Goal: Task Accomplishment & Management: Use online tool/utility

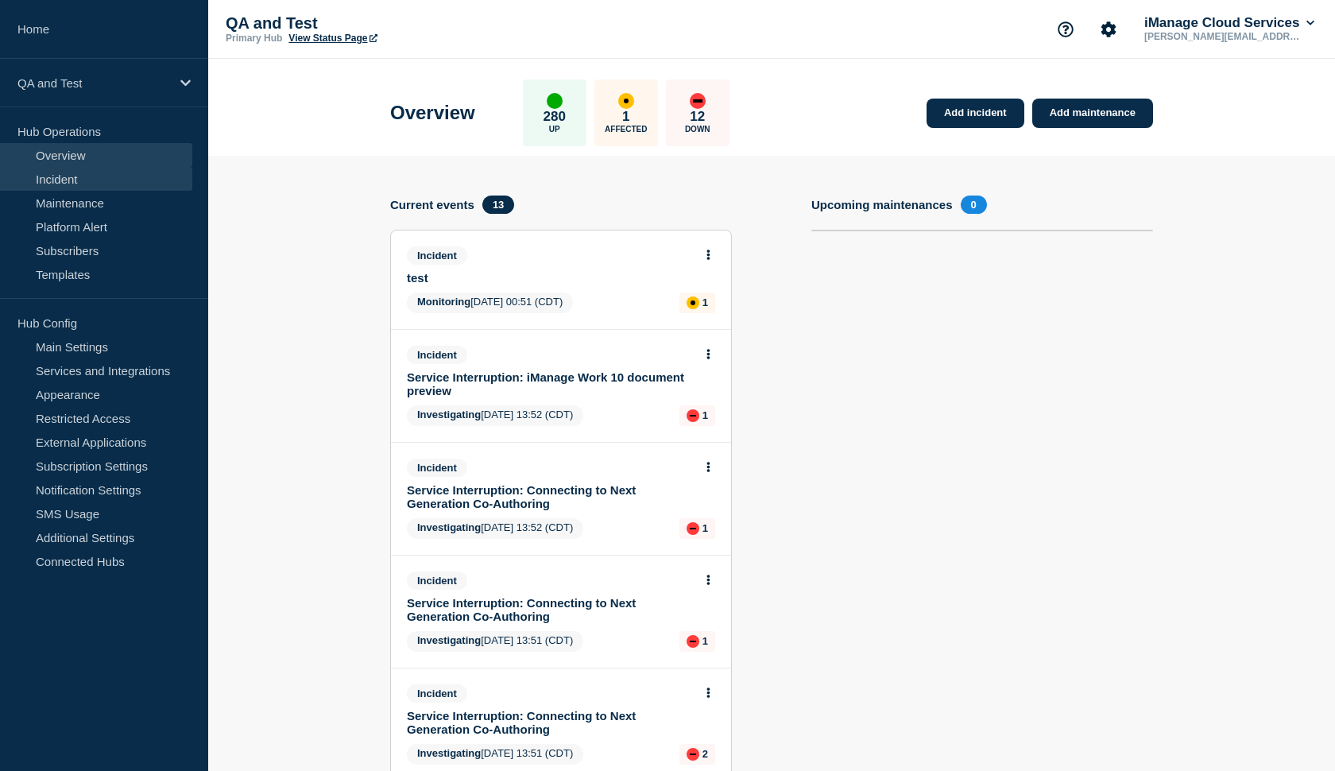
click at [66, 173] on link "Incident" at bounding box center [96, 179] width 192 height 24
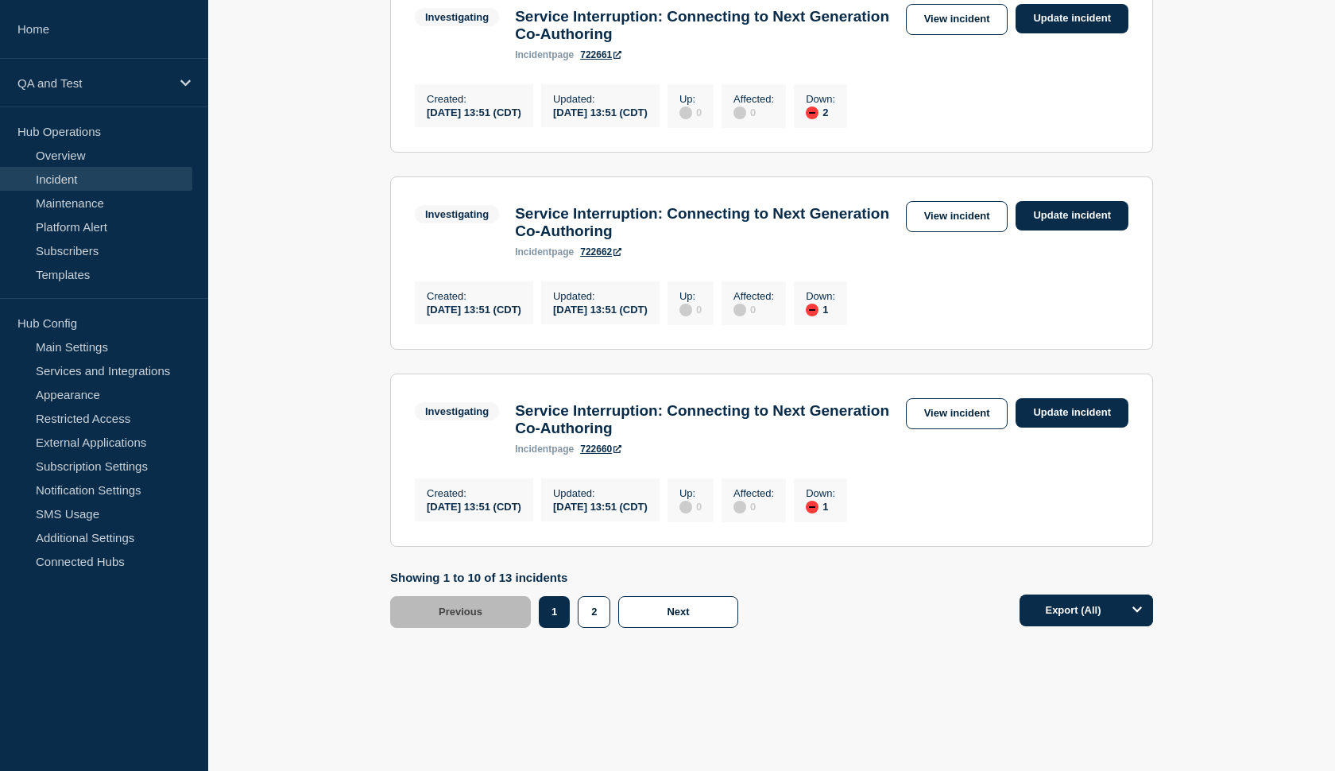
scroll to position [1851, 0]
click at [586, 618] on button "2" at bounding box center [594, 612] width 33 height 32
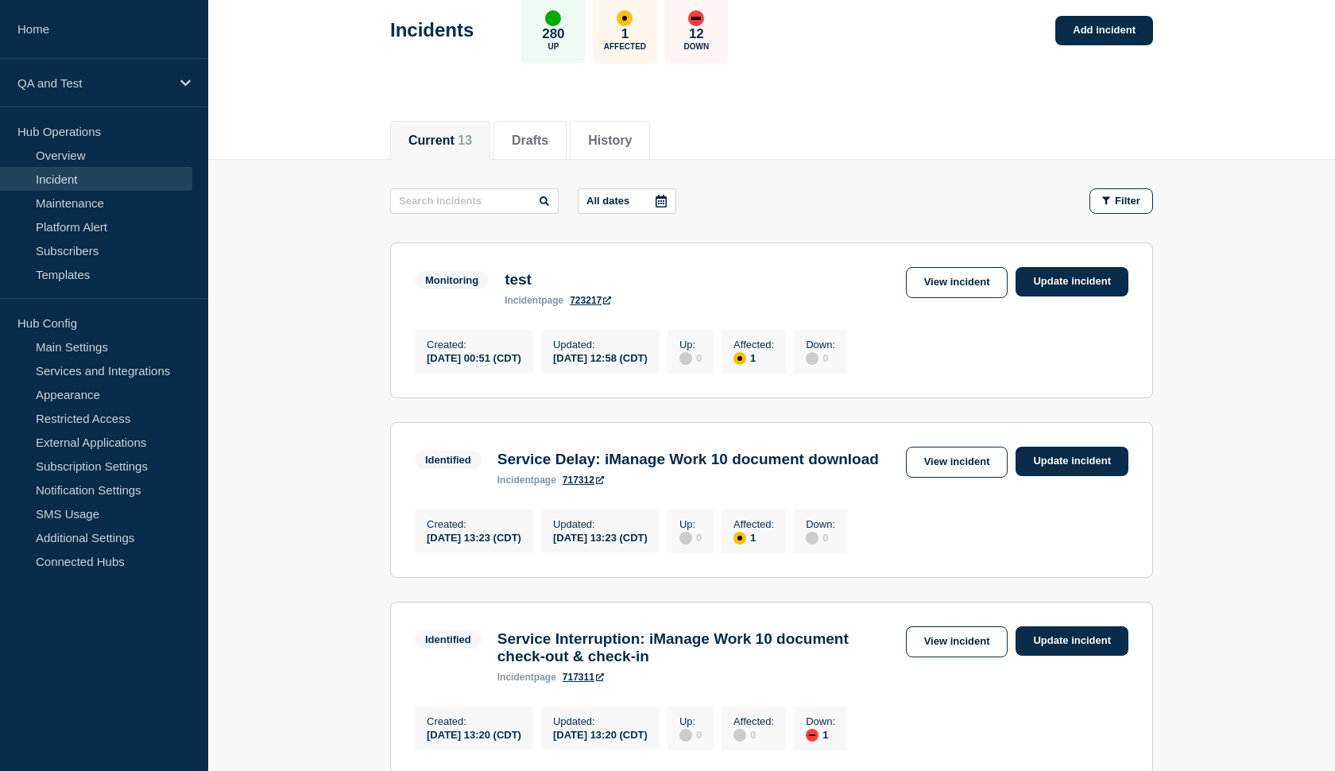
scroll to position [70, 0]
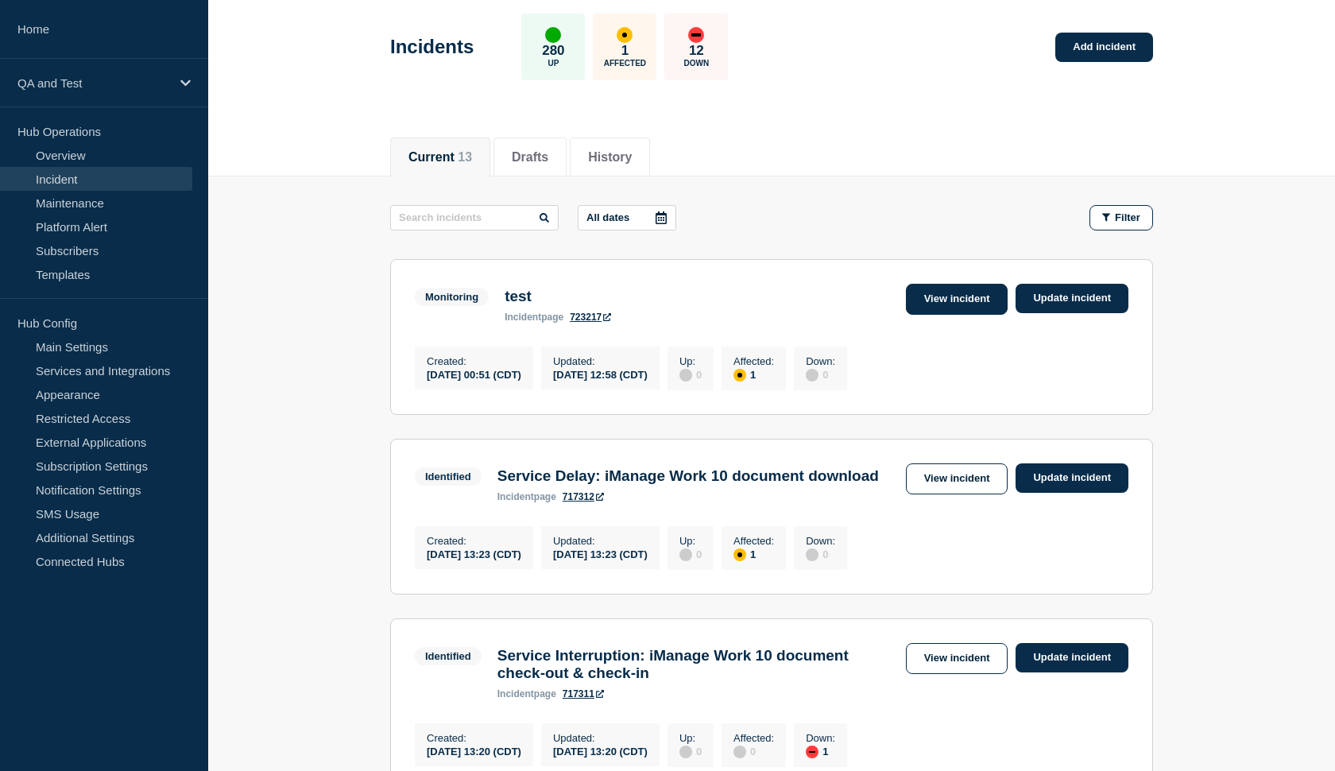
click at [941, 298] on link "View incident" at bounding box center [957, 299] width 102 height 31
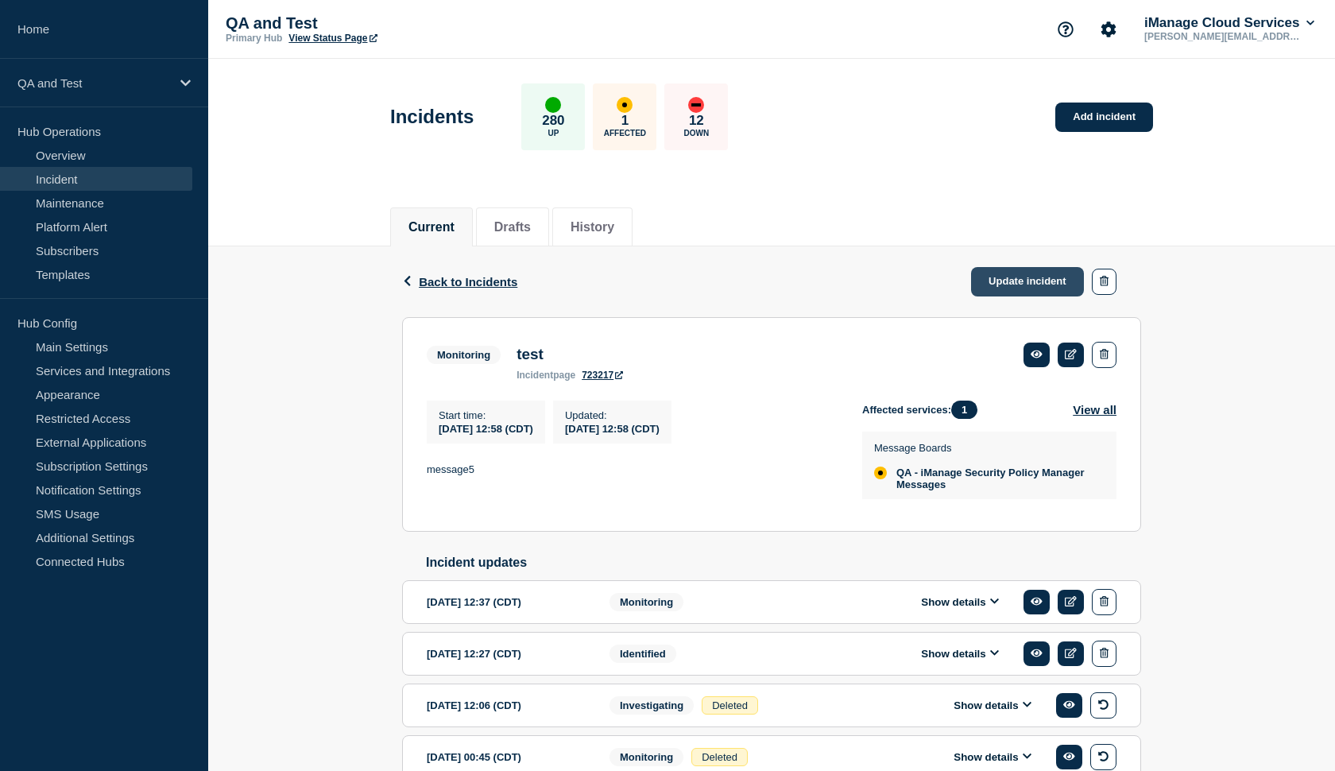
click at [991, 280] on link "Update incident" at bounding box center [1027, 281] width 113 height 29
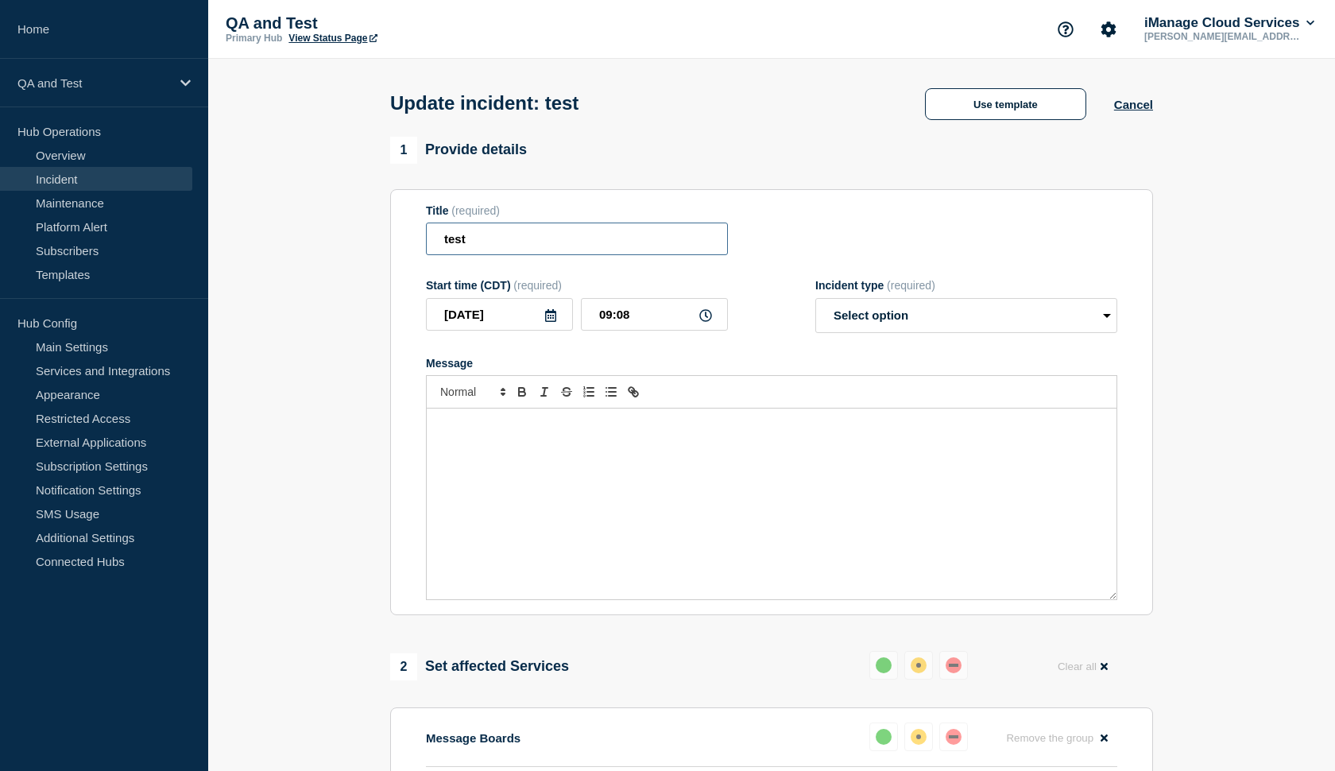
click at [480, 245] on input "test" at bounding box center [577, 238] width 302 height 33
drag, startPoint x: 480, startPoint y: 245, endPoint x: 436, endPoint y: 246, distance: 43.7
click at [436, 246] on input "test" at bounding box center [577, 238] width 302 height 33
type input "title"
click at [479, 432] on p "Message" at bounding box center [772, 425] width 666 height 14
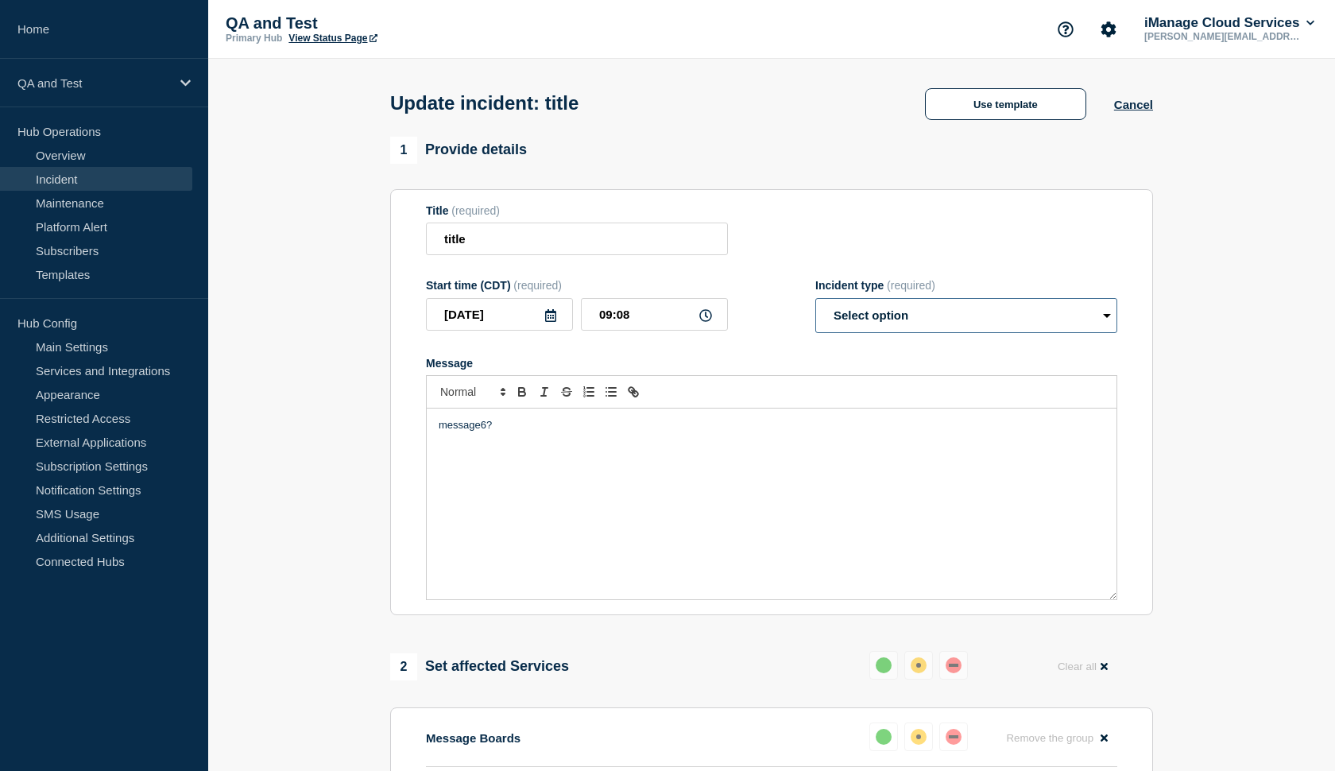
select select "identified"
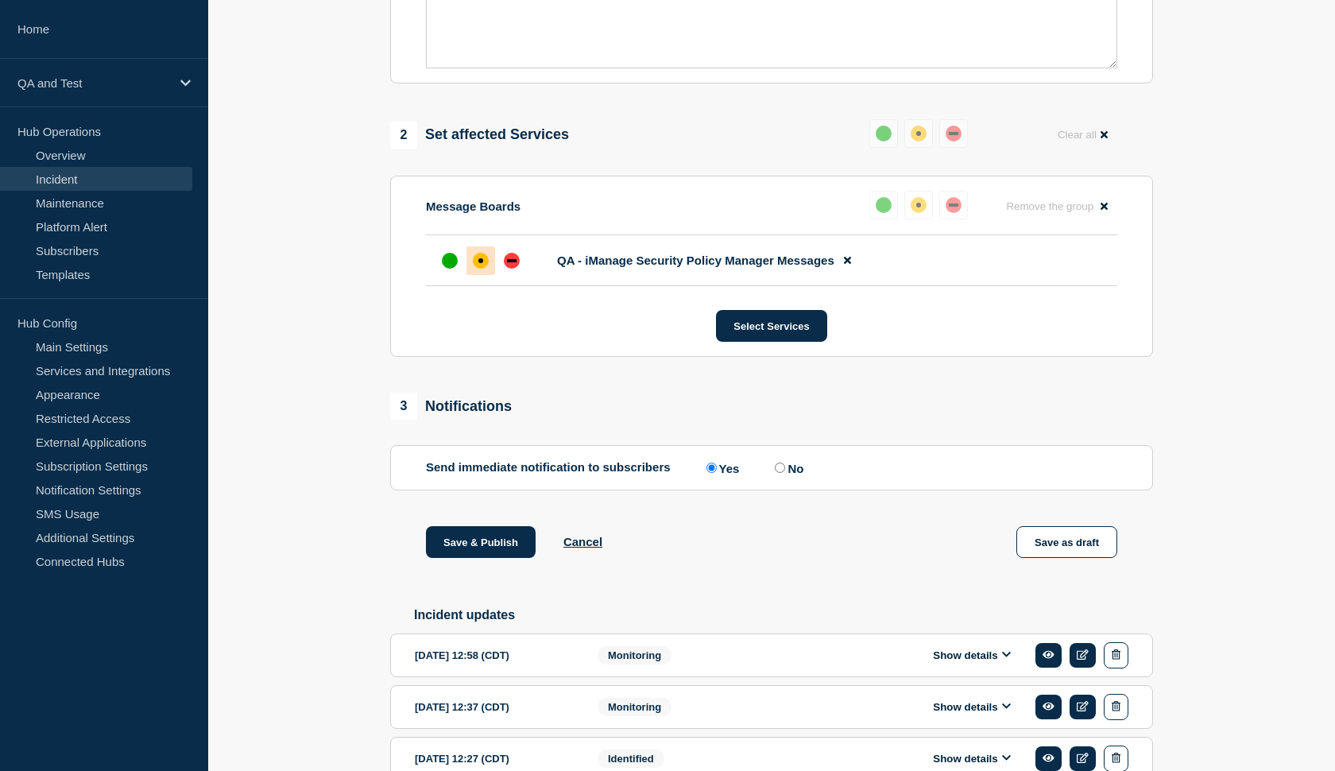
scroll to position [537, 0]
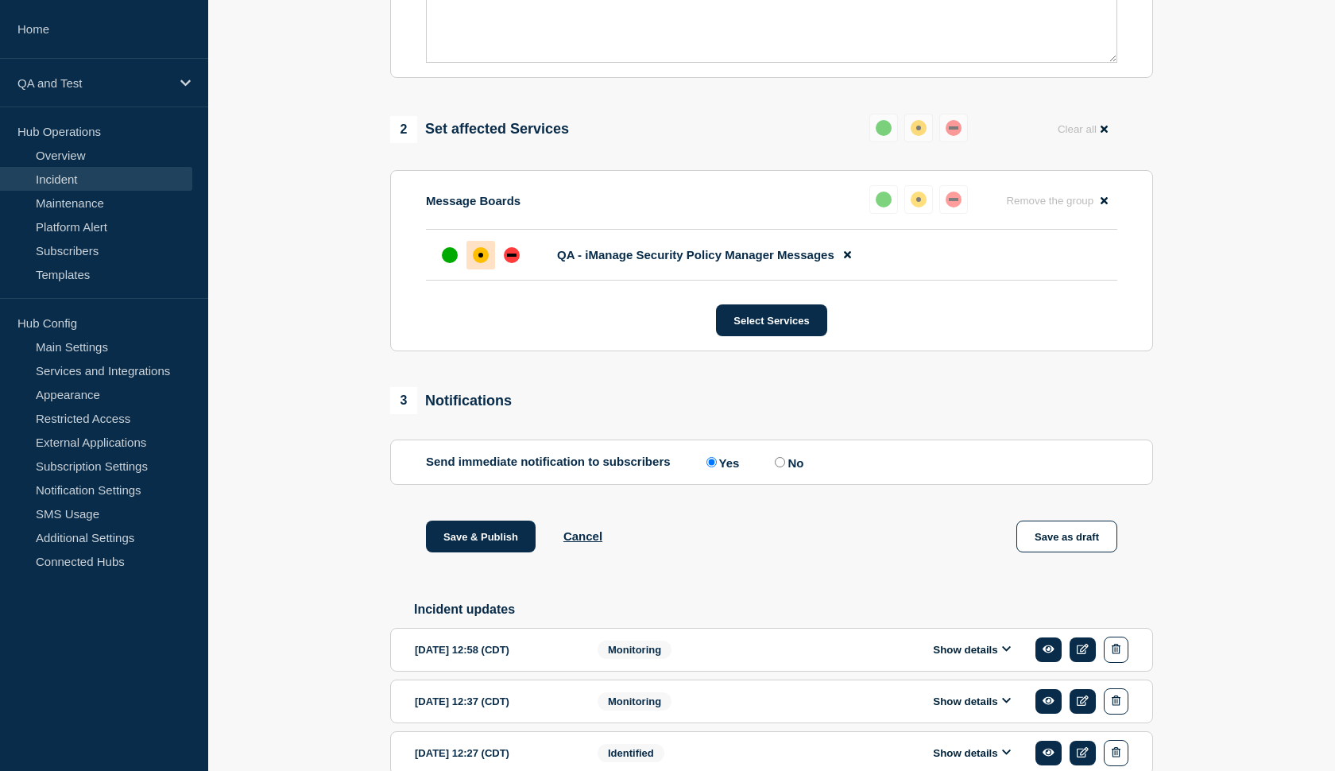
click at [775, 467] on input "No" at bounding box center [780, 462] width 10 height 10
radio input "true"
radio input "false"
click at [501, 552] on button "Save & Publish" at bounding box center [481, 536] width 110 height 32
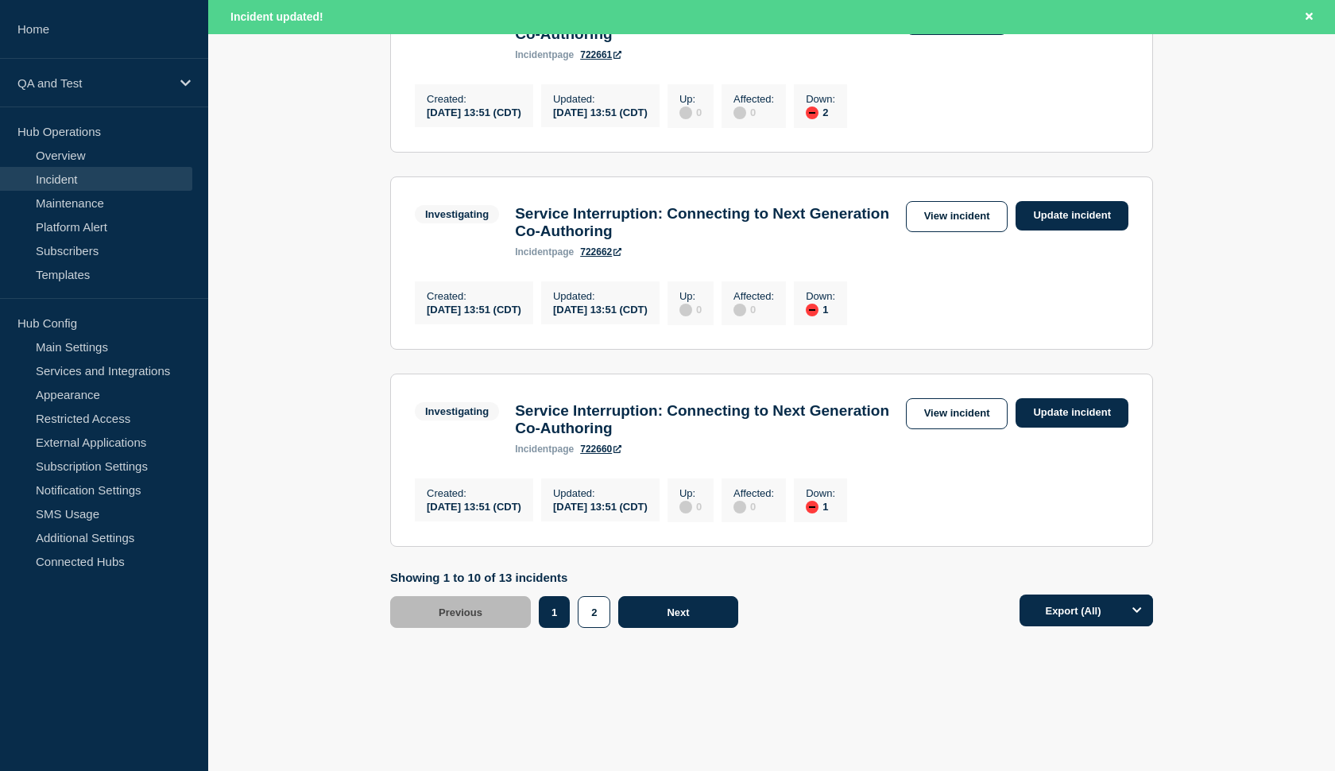
scroll to position [1884, 0]
click at [605, 612] on button "2" at bounding box center [594, 612] width 33 height 32
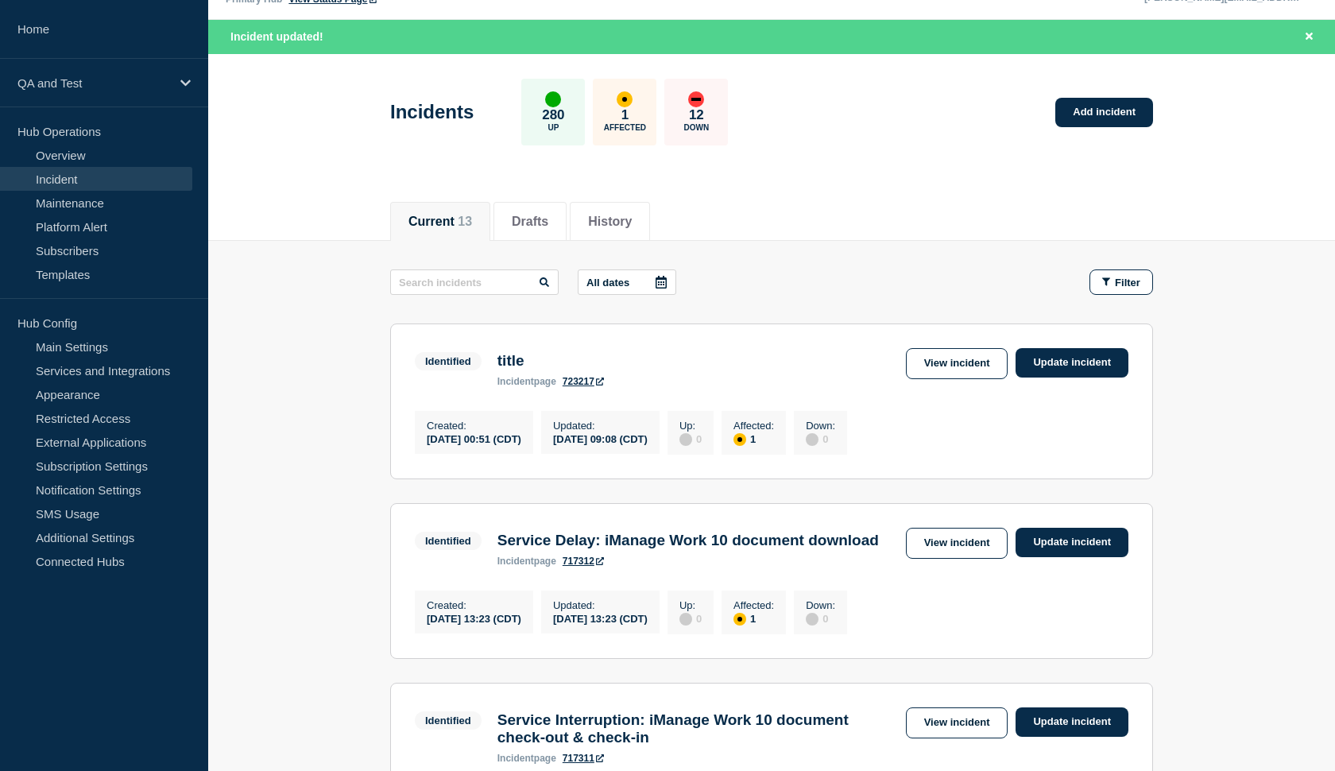
scroll to position [33, 0]
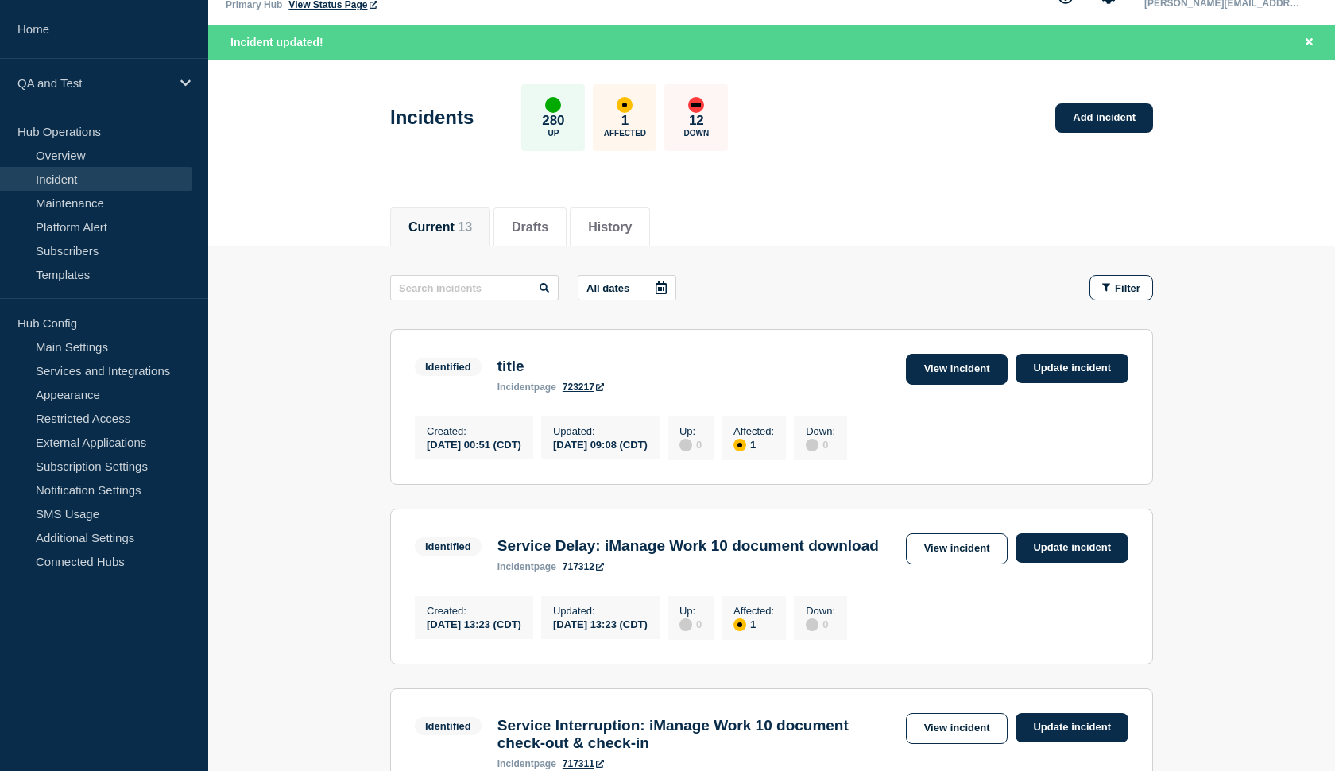
click at [935, 371] on link "View incident" at bounding box center [957, 369] width 102 height 31
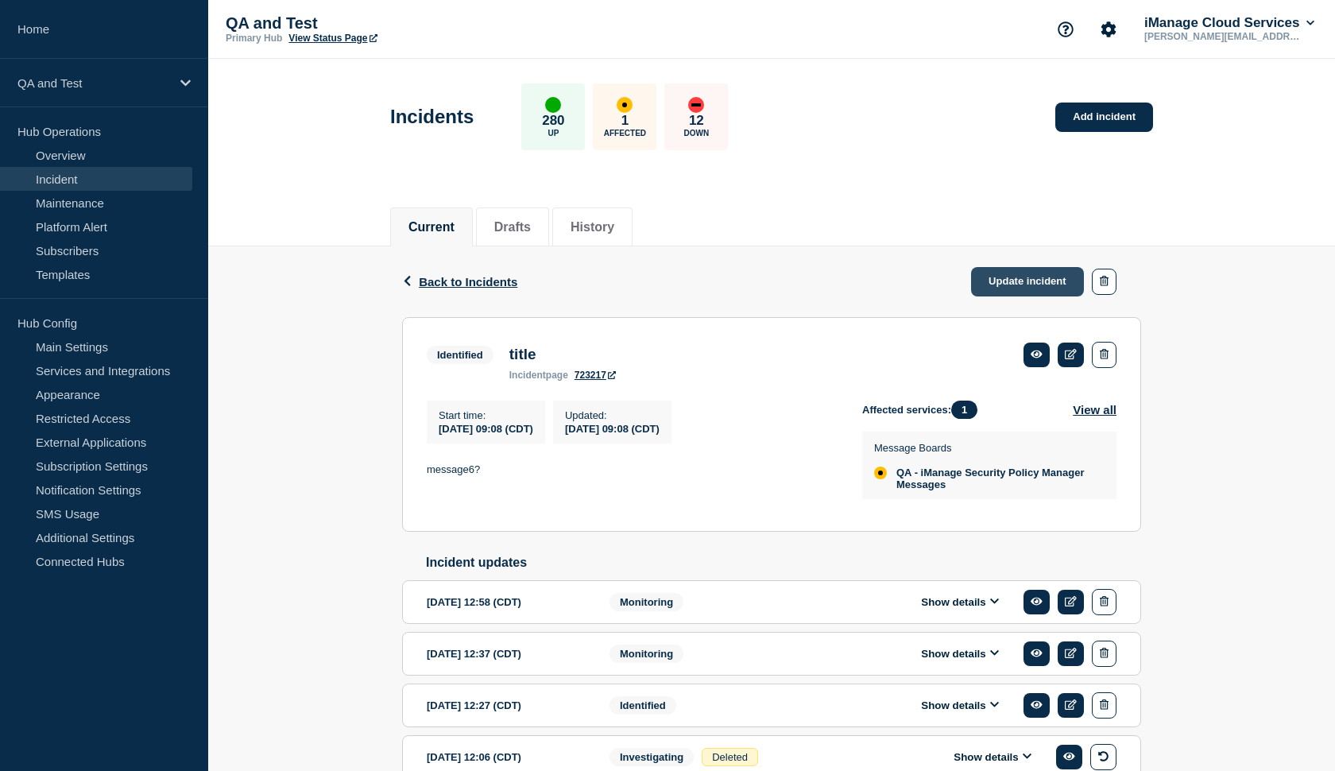
click at [1019, 283] on link "Update incident" at bounding box center [1027, 281] width 113 height 29
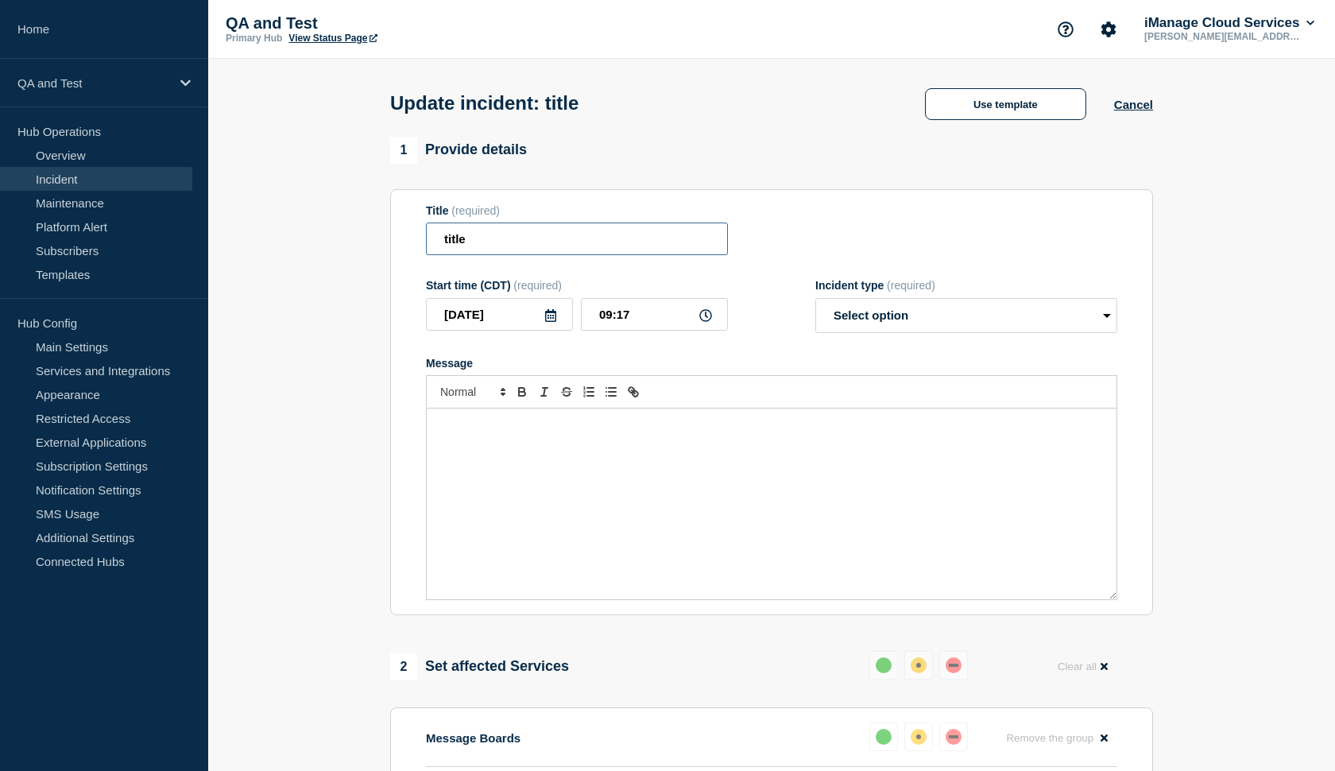
click at [604, 255] on input "title" at bounding box center [577, 238] width 302 height 33
type input "title2"
click at [499, 499] on div "Message" at bounding box center [772, 503] width 690 height 191
select select "identified"
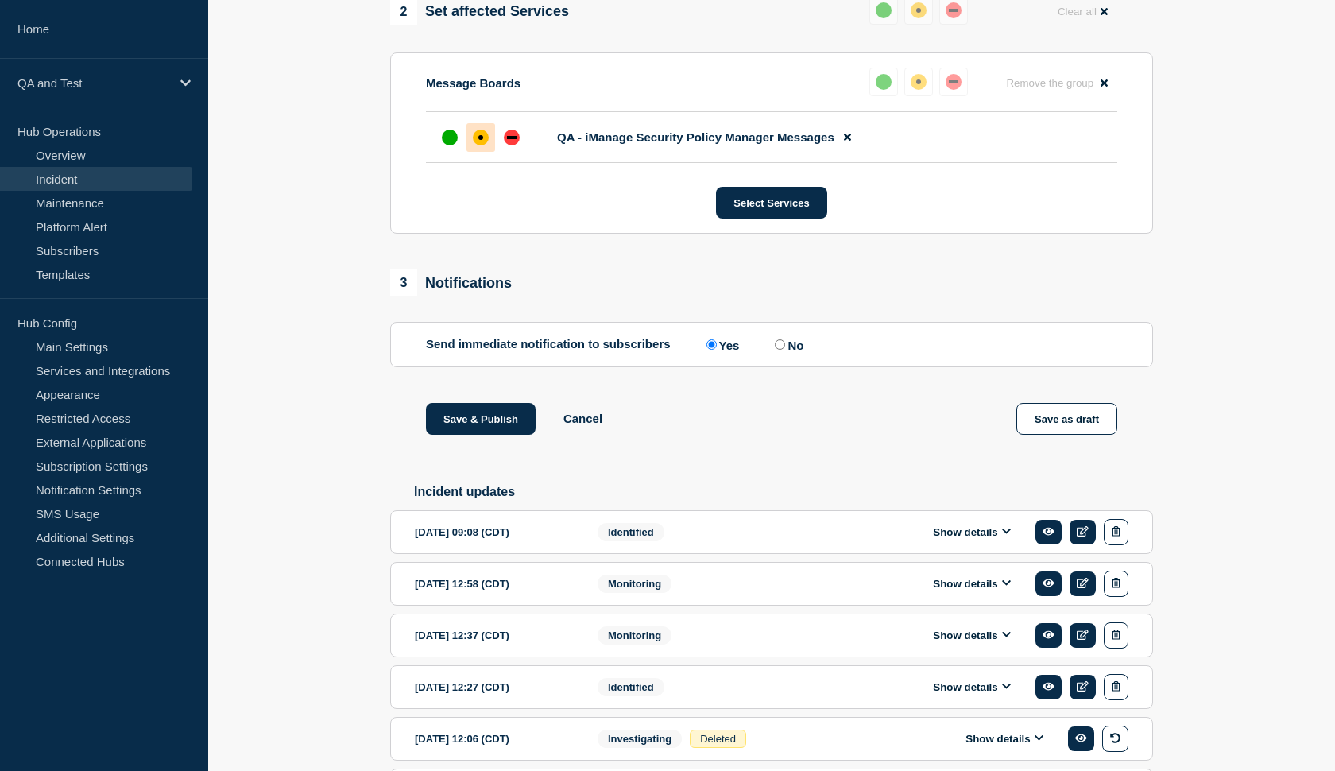
scroll to position [932, 0]
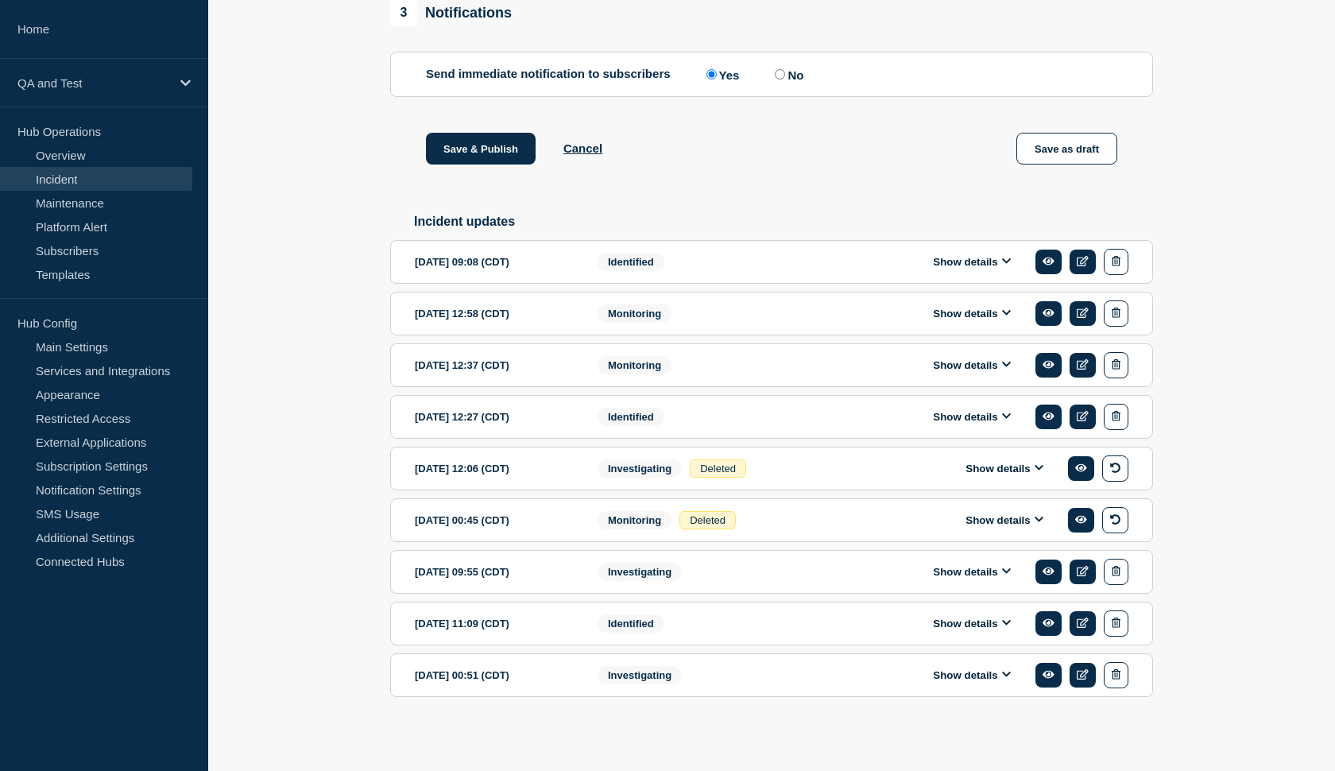
click at [775, 79] on input "No" at bounding box center [780, 74] width 10 height 10
radio input "true"
radio input "false"
click at [454, 159] on button "Save & Publish" at bounding box center [481, 149] width 110 height 32
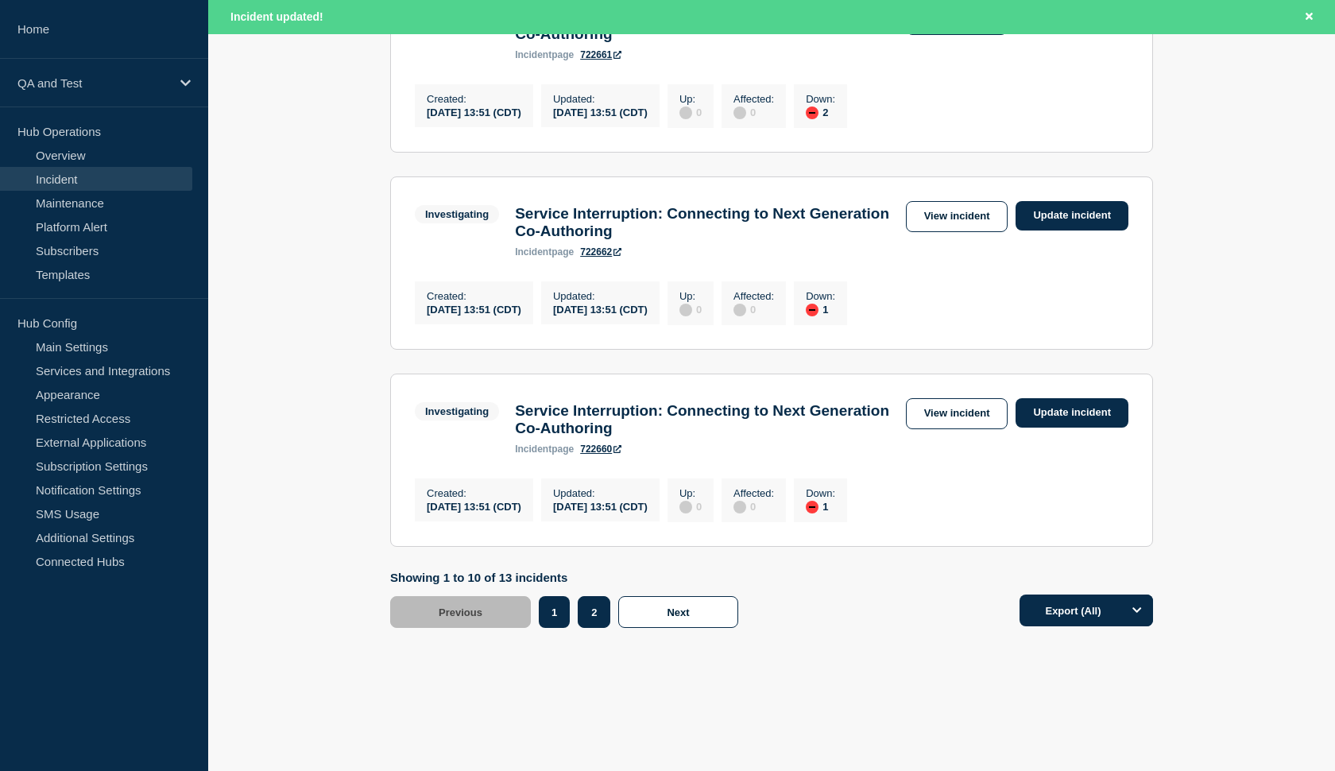
scroll to position [1884, 0]
click at [598, 620] on button "2" at bounding box center [594, 612] width 33 height 32
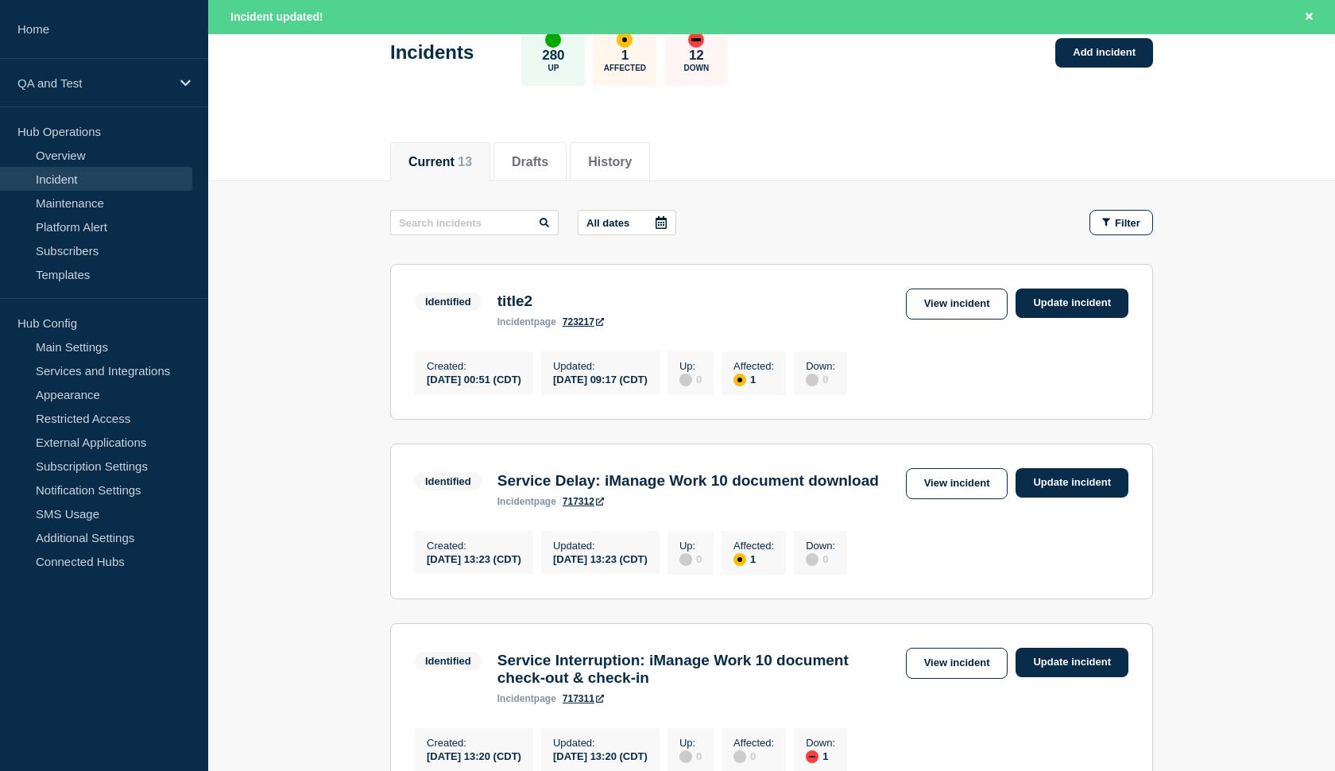
scroll to position [75, 0]
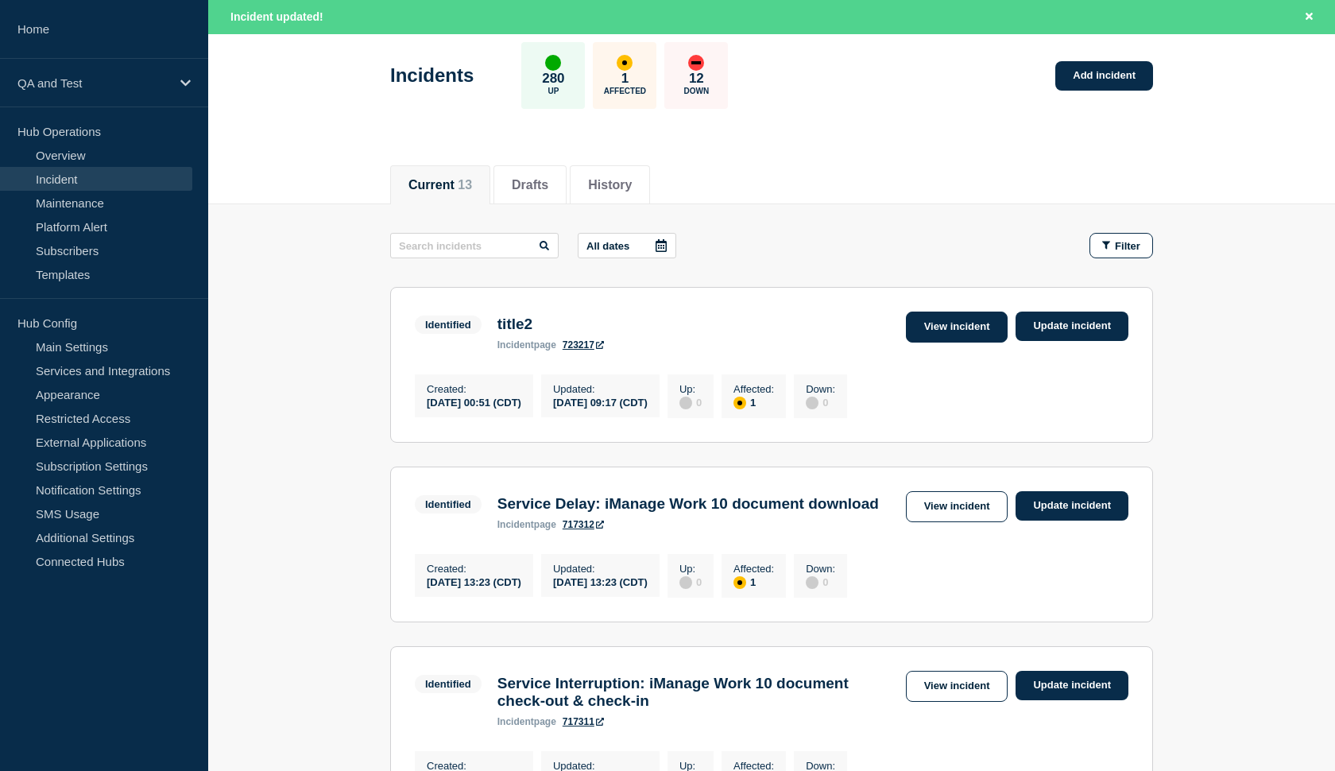
click at [943, 323] on link "View incident" at bounding box center [957, 326] width 102 height 31
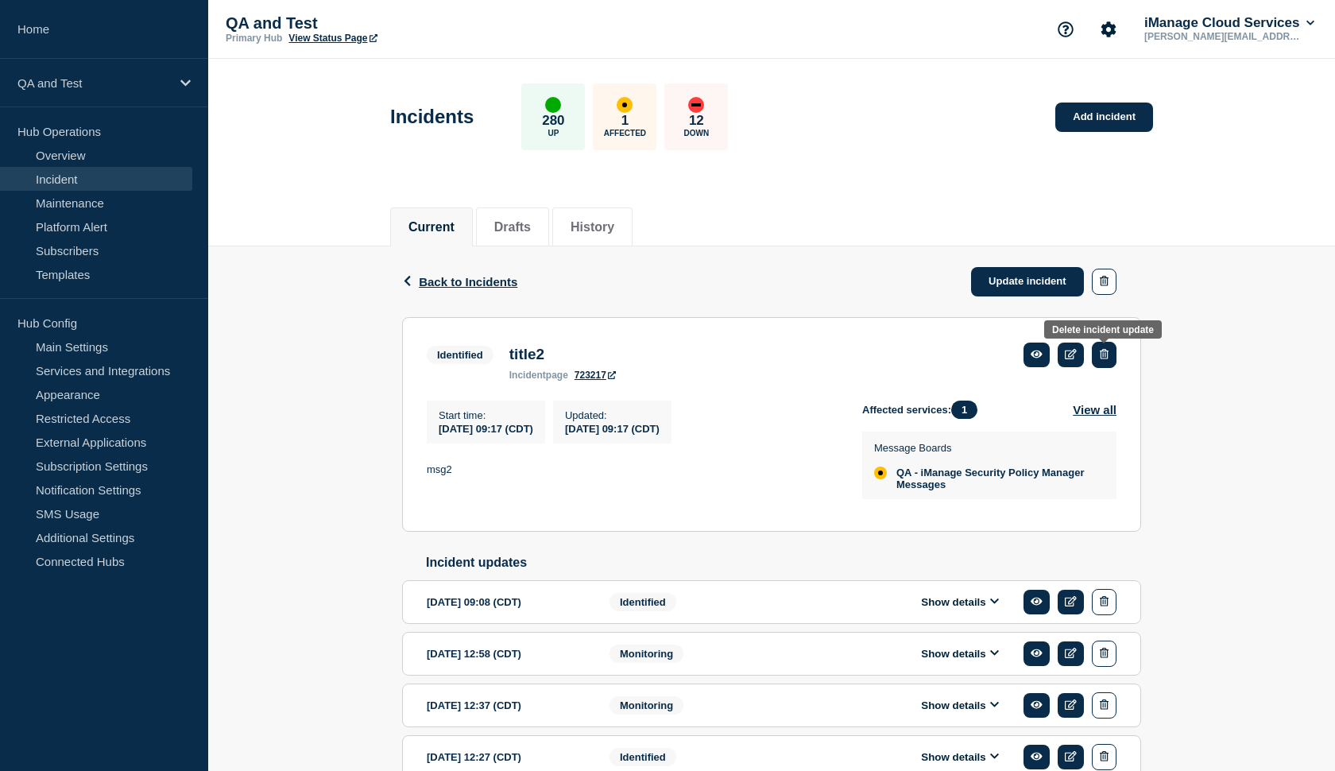
click at [1104, 354] on icon "button" at bounding box center [1104, 354] width 9 height 10
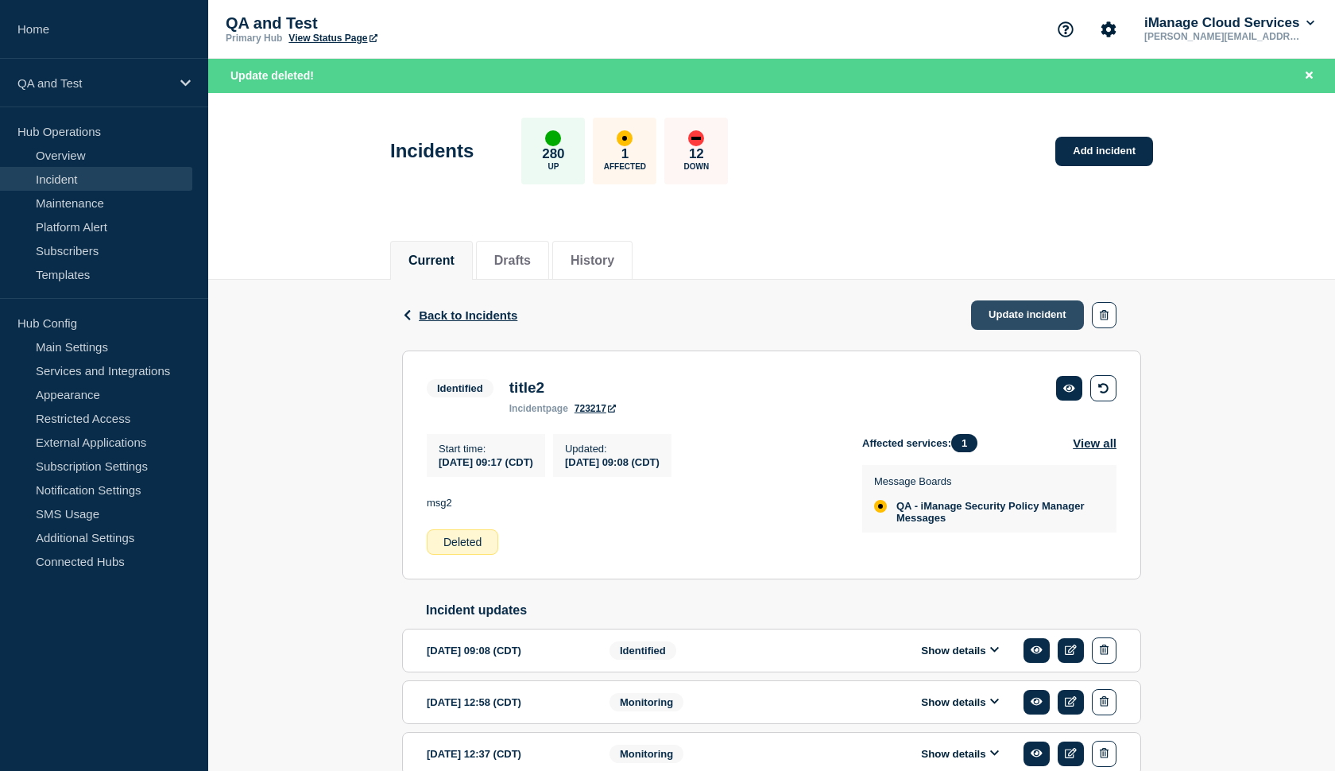
click at [1009, 319] on link "Update incident" at bounding box center [1027, 314] width 113 height 29
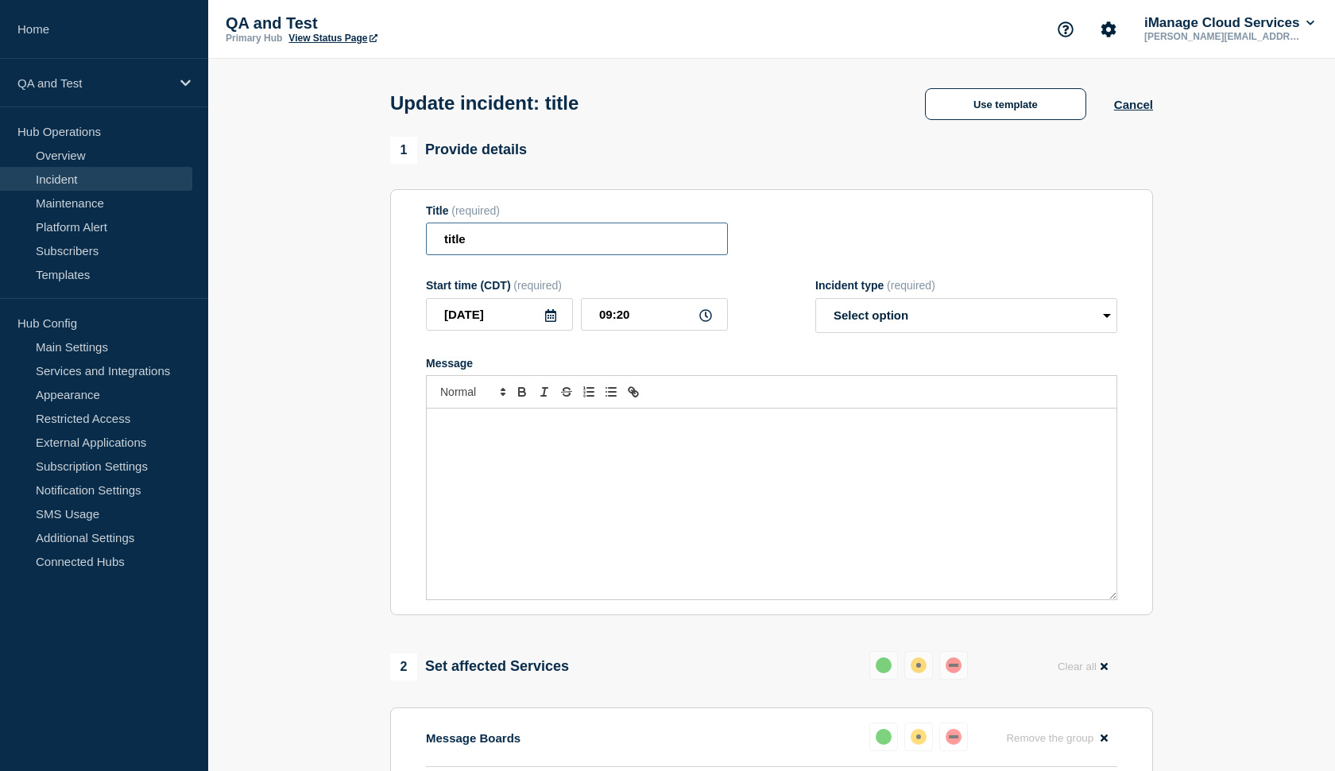
click at [492, 247] on input "title" at bounding box center [577, 238] width 302 height 33
type input "title2"
click at [468, 461] on div "Message" at bounding box center [772, 503] width 690 height 191
select select "investigating"
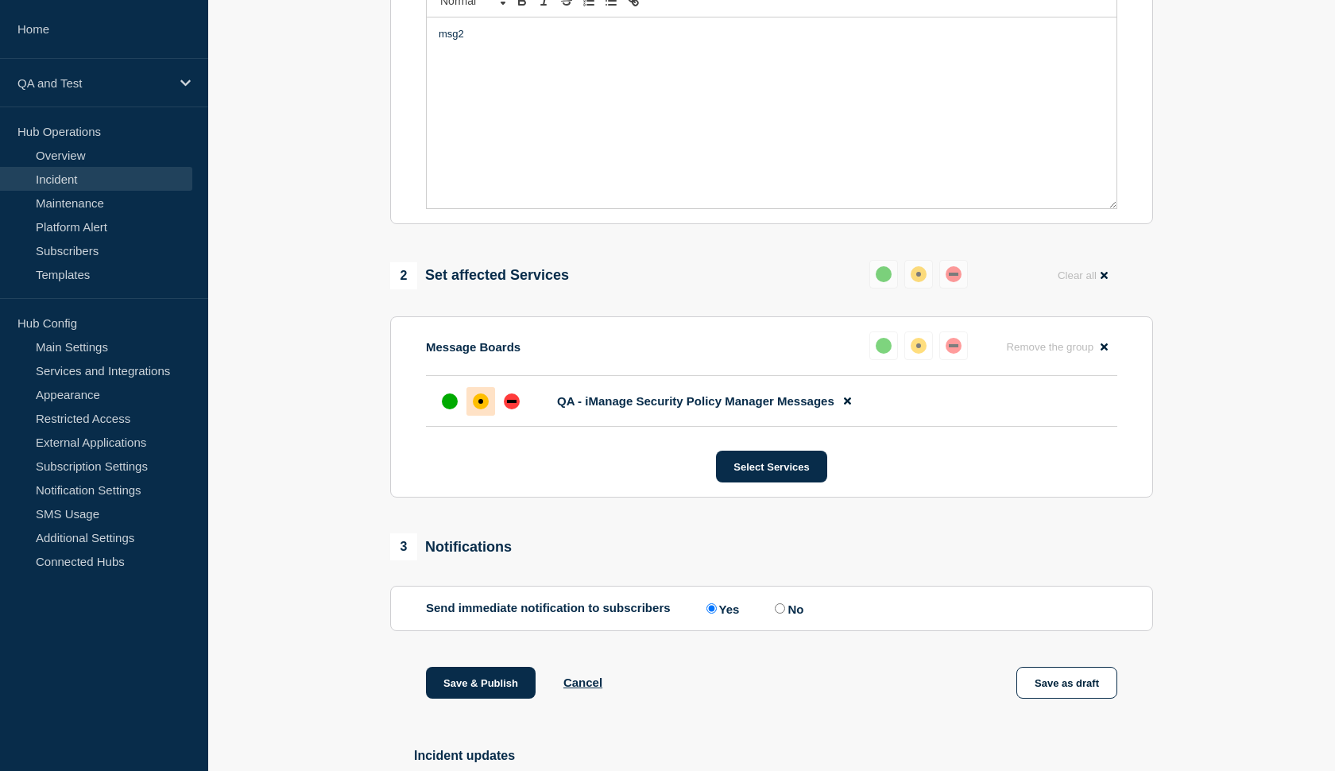
scroll to position [404, 0]
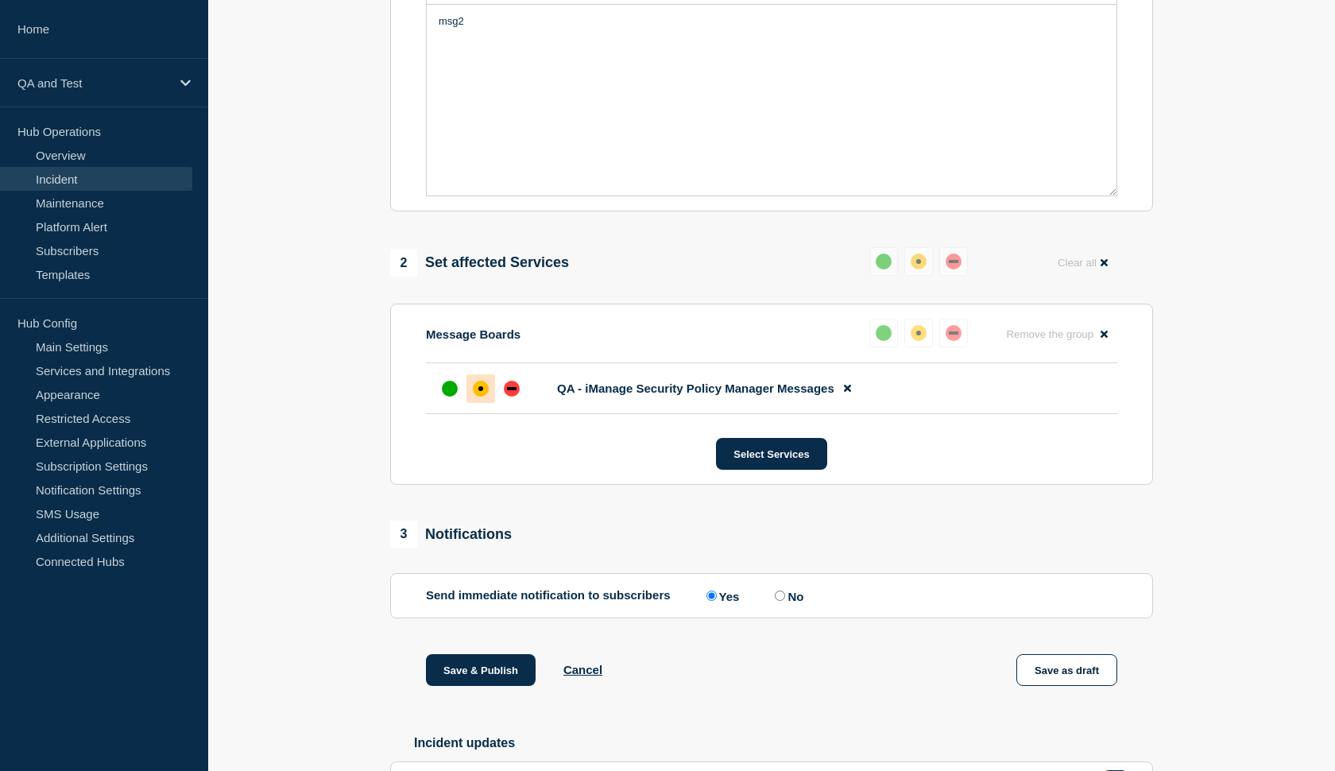
click at [775, 601] on input "No" at bounding box center [780, 595] width 10 height 10
radio input "true"
radio input "false"
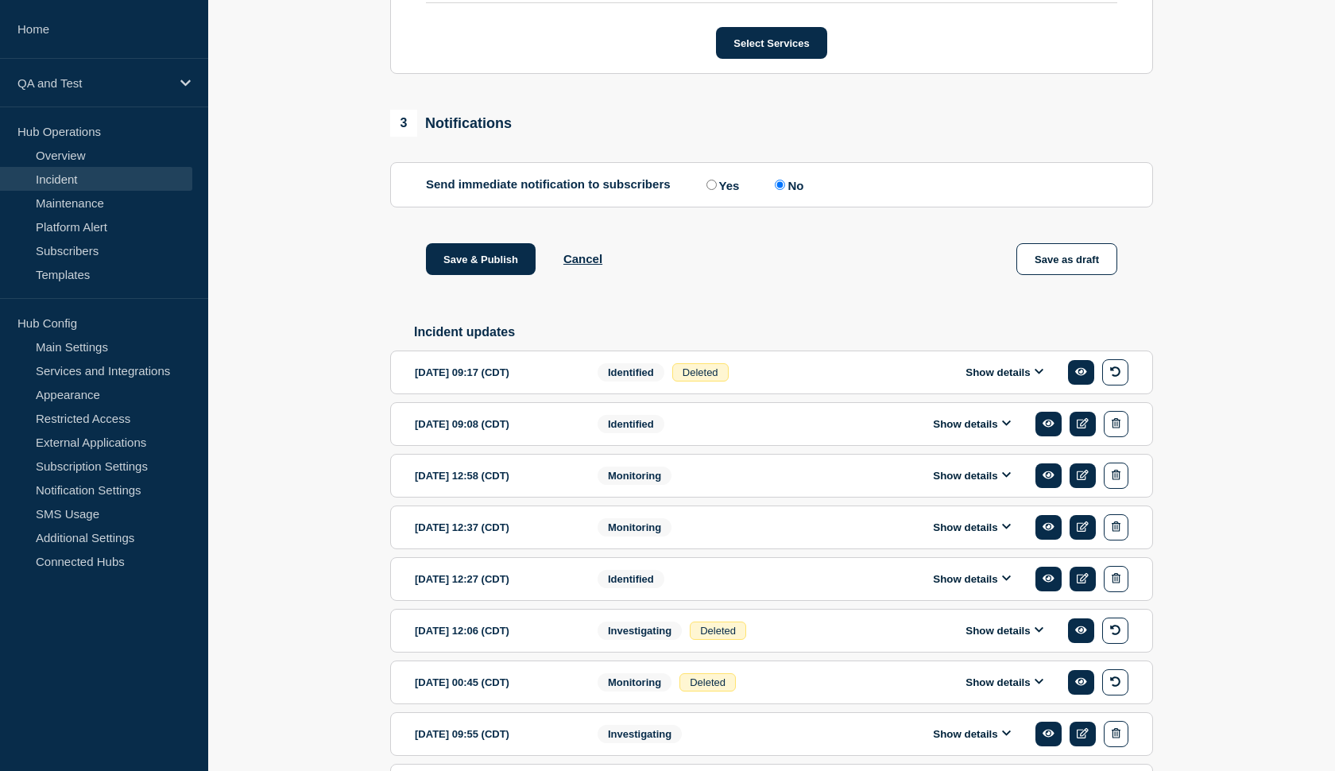
scroll to position [757, 0]
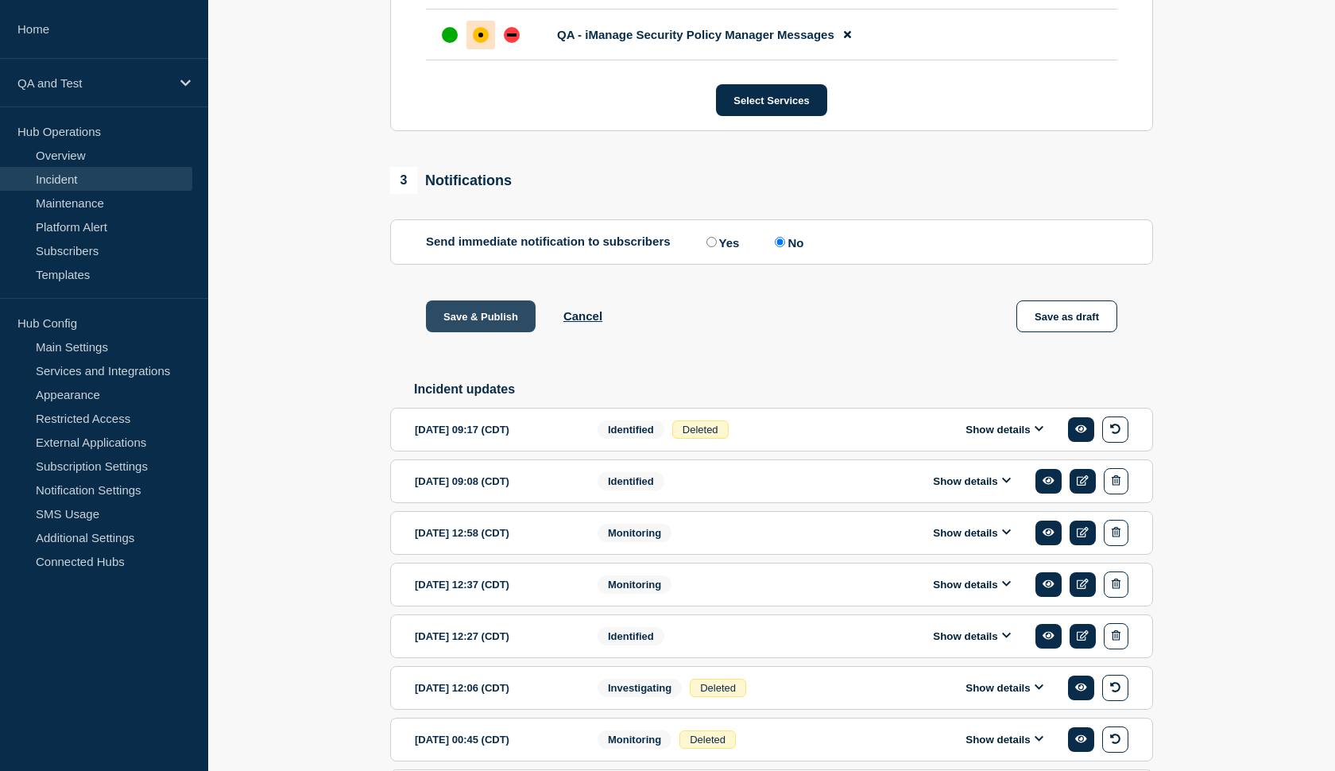
click at [464, 331] on button "Save & Publish" at bounding box center [481, 316] width 110 height 32
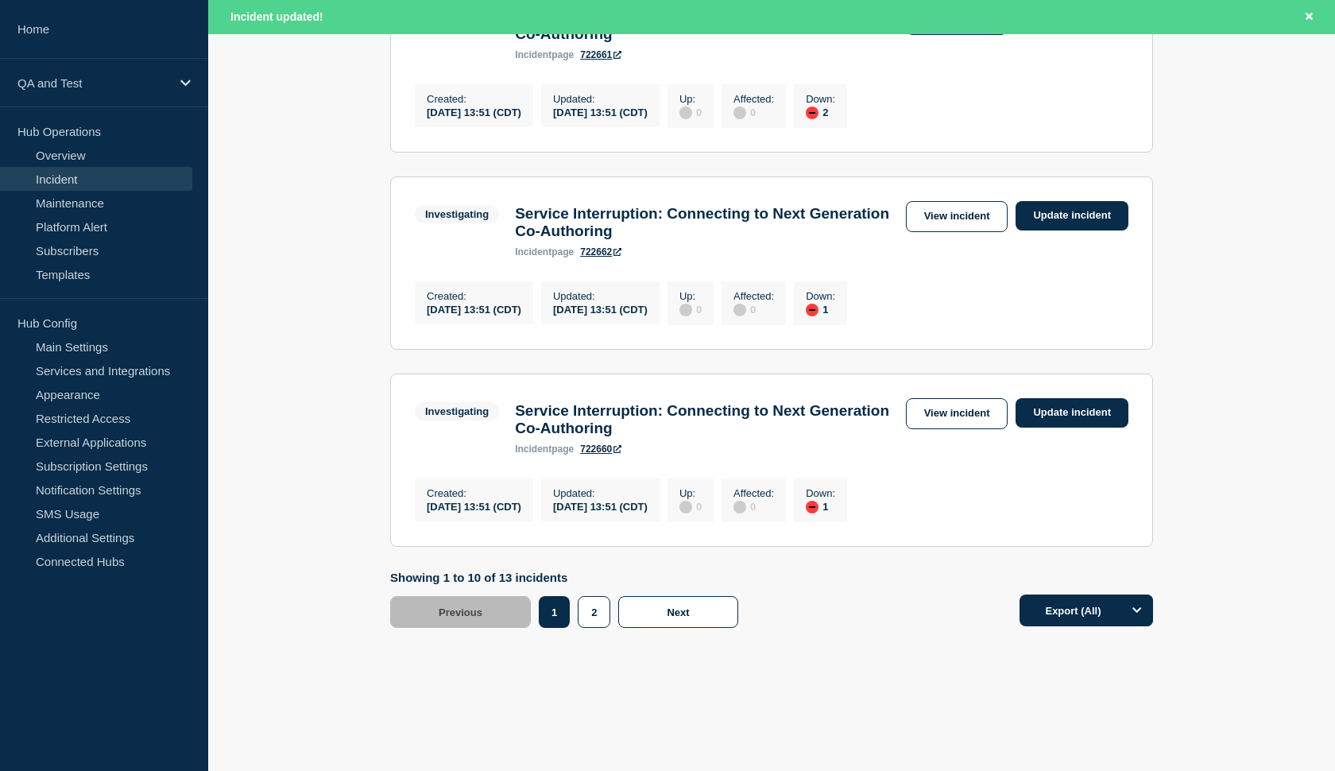
scroll to position [1884, 0]
click at [597, 614] on button "2" at bounding box center [594, 612] width 33 height 32
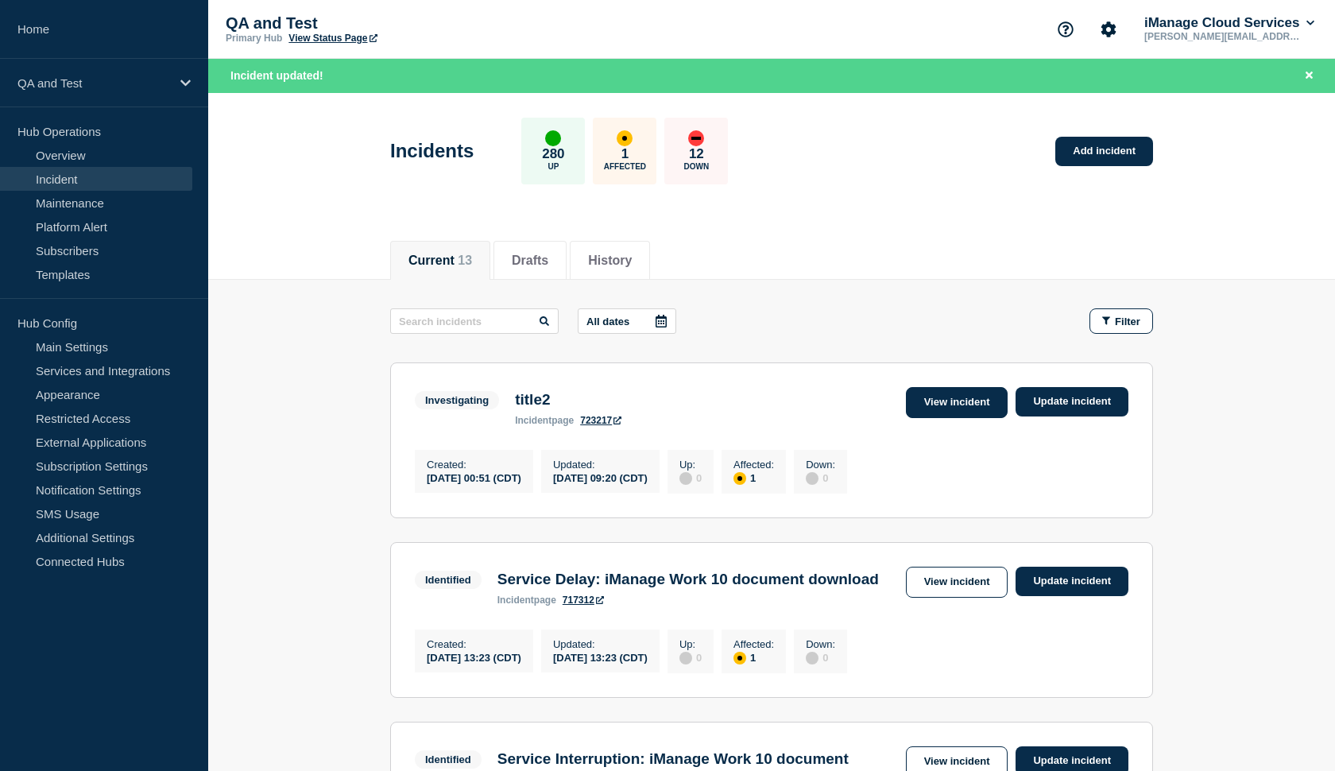
click at [942, 408] on link "View incident" at bounding box center [957, 402] width 102 height 31
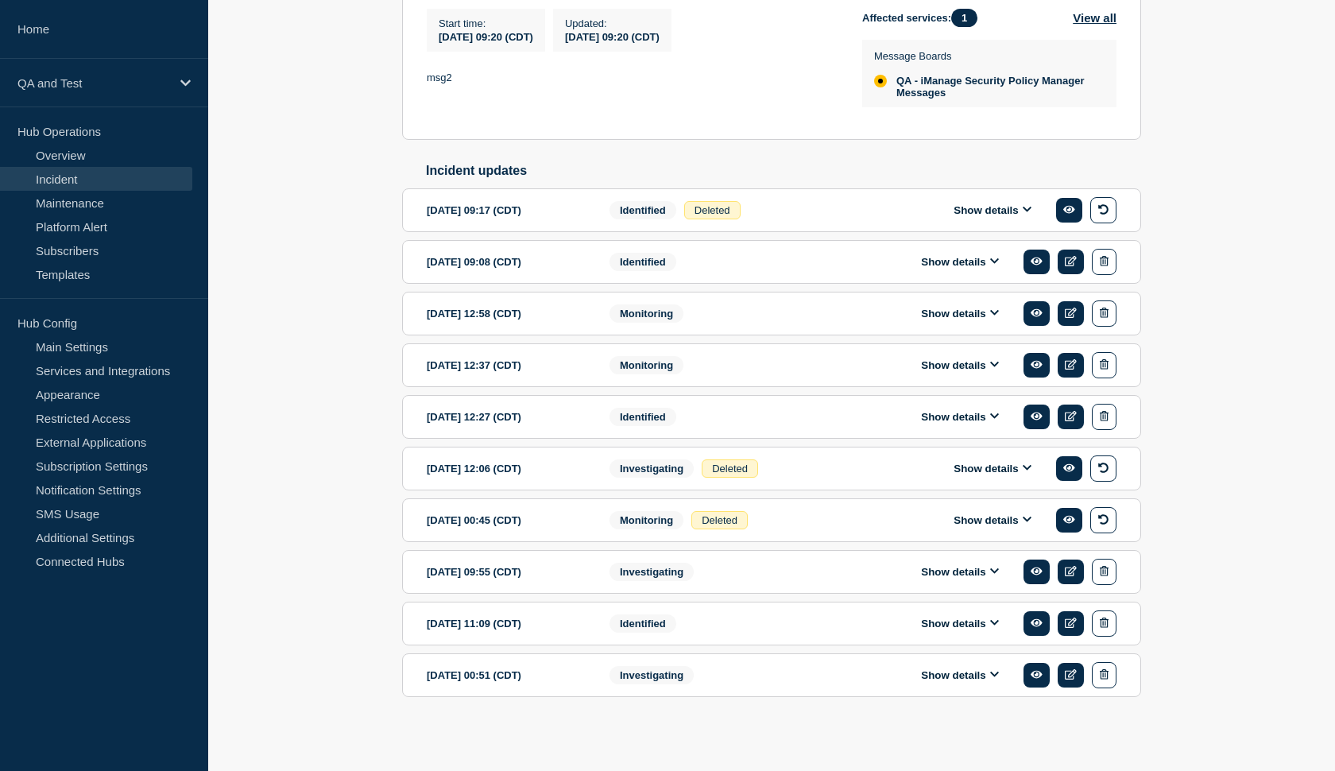
scroll to position [435, 0]
click at [1100, 411] on icon "button" at bounding box center [1104, 416] width 9 height 10
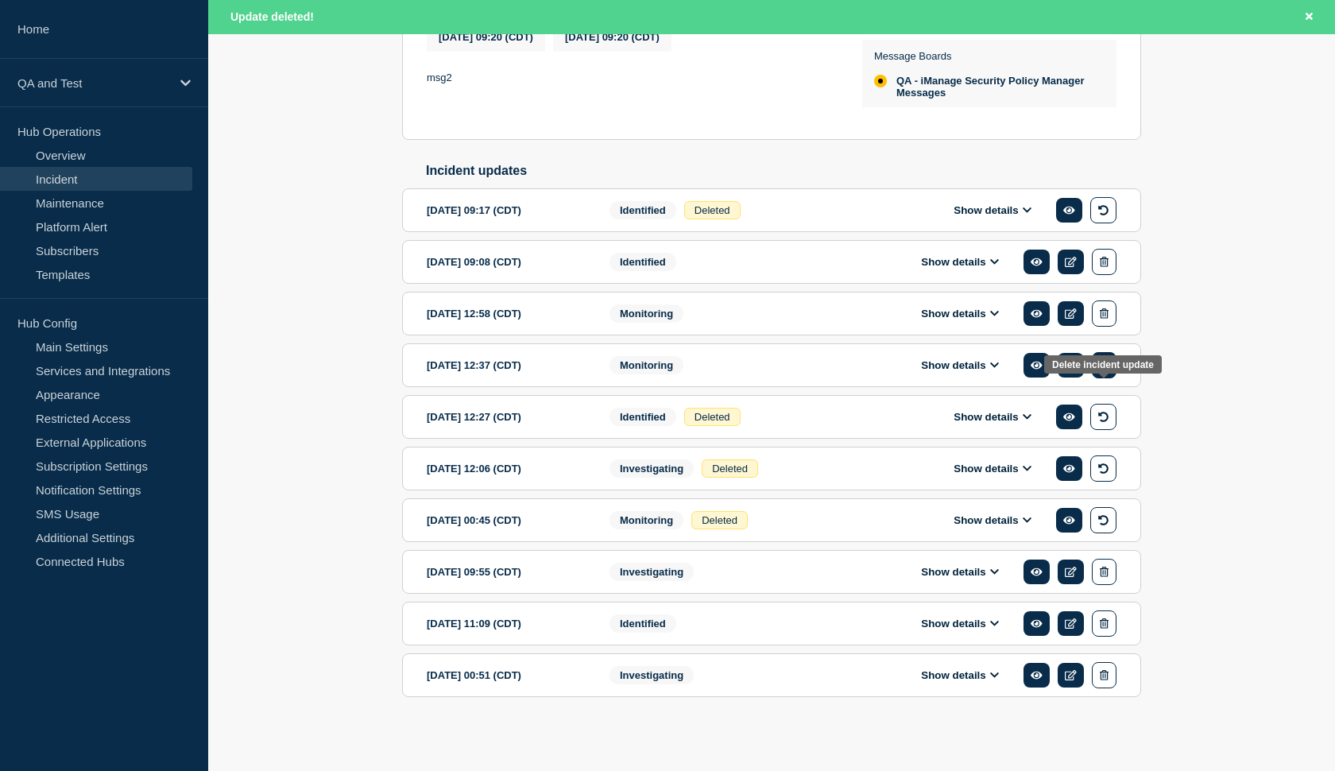
click at [1106, 370] on icon "button" at bounding box center [1104, 365] width 9 height 10
click at [1107, 319] on icon "button" at bounding box center [1104, 313] width 9 height 10
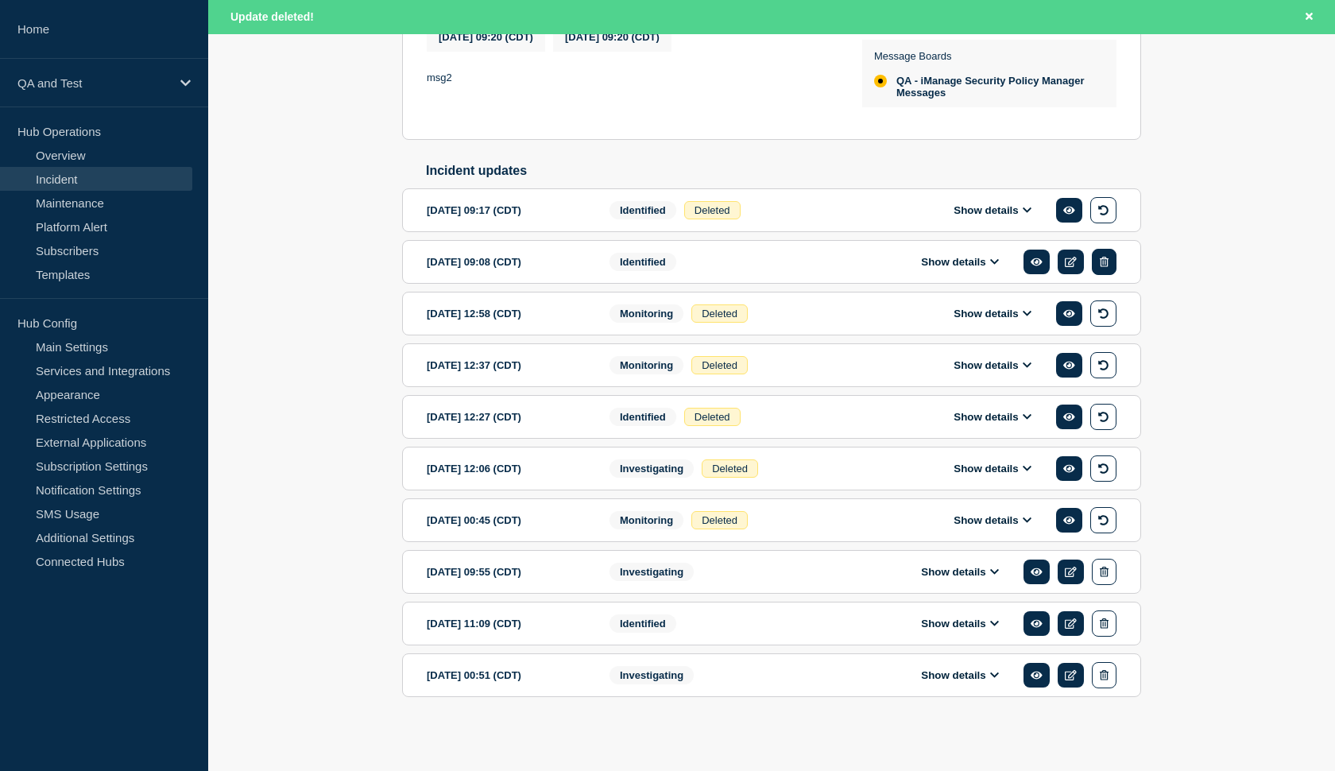
click at [1103, 267] on icon "button" at bounding box center [1104, 262] width 9 height 10
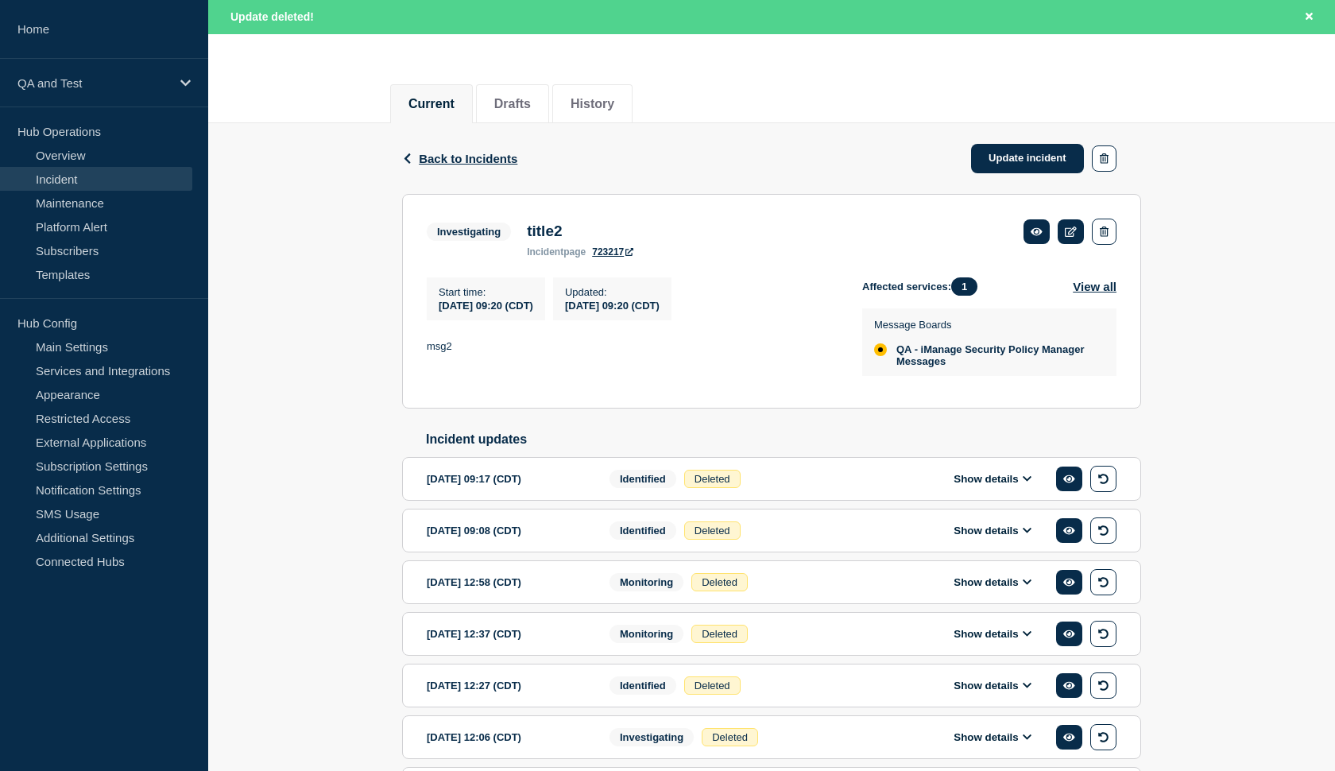
scroll to position [157, 0]
click at [1100, 234] on icon "button" at bounding box center [1104, 231] width 9 height 10
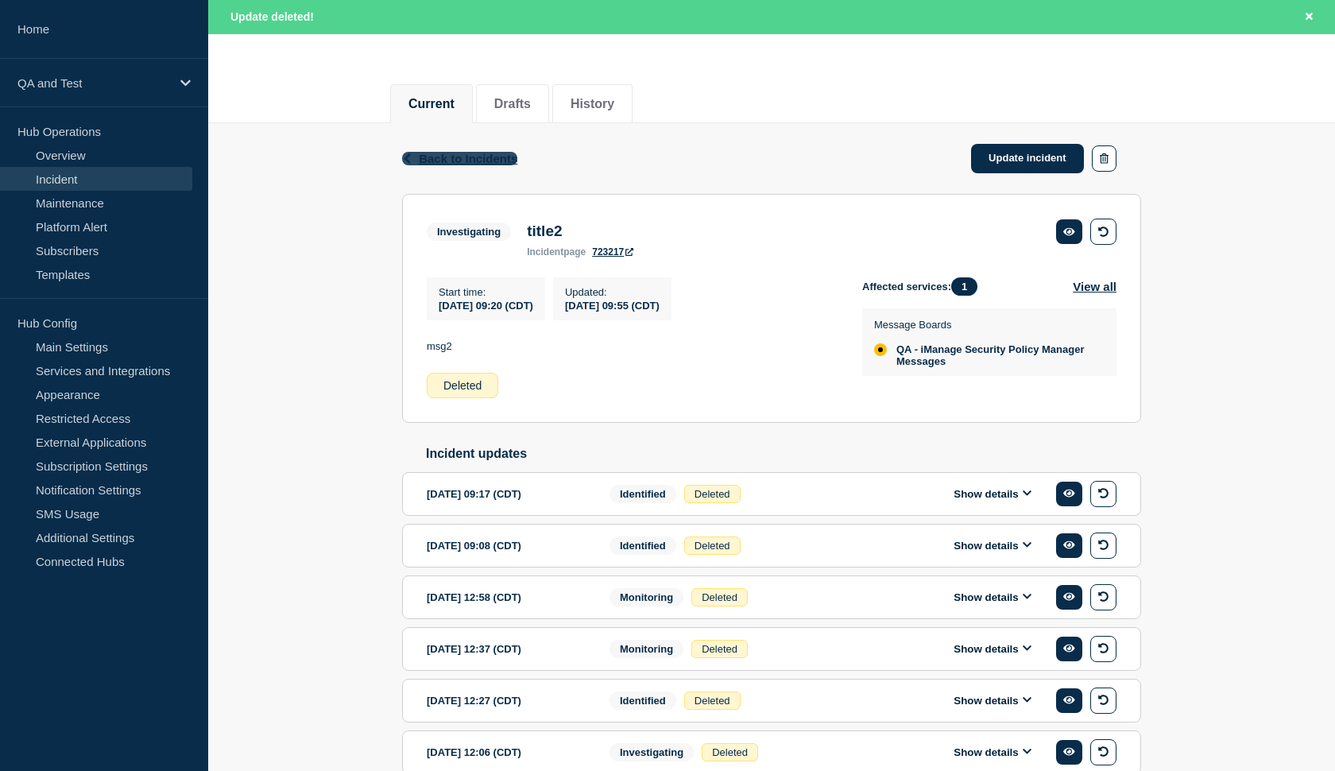
click at [468, 156] on span "Back to Incidents" at bounding box center [468, 159] width 99 height 14
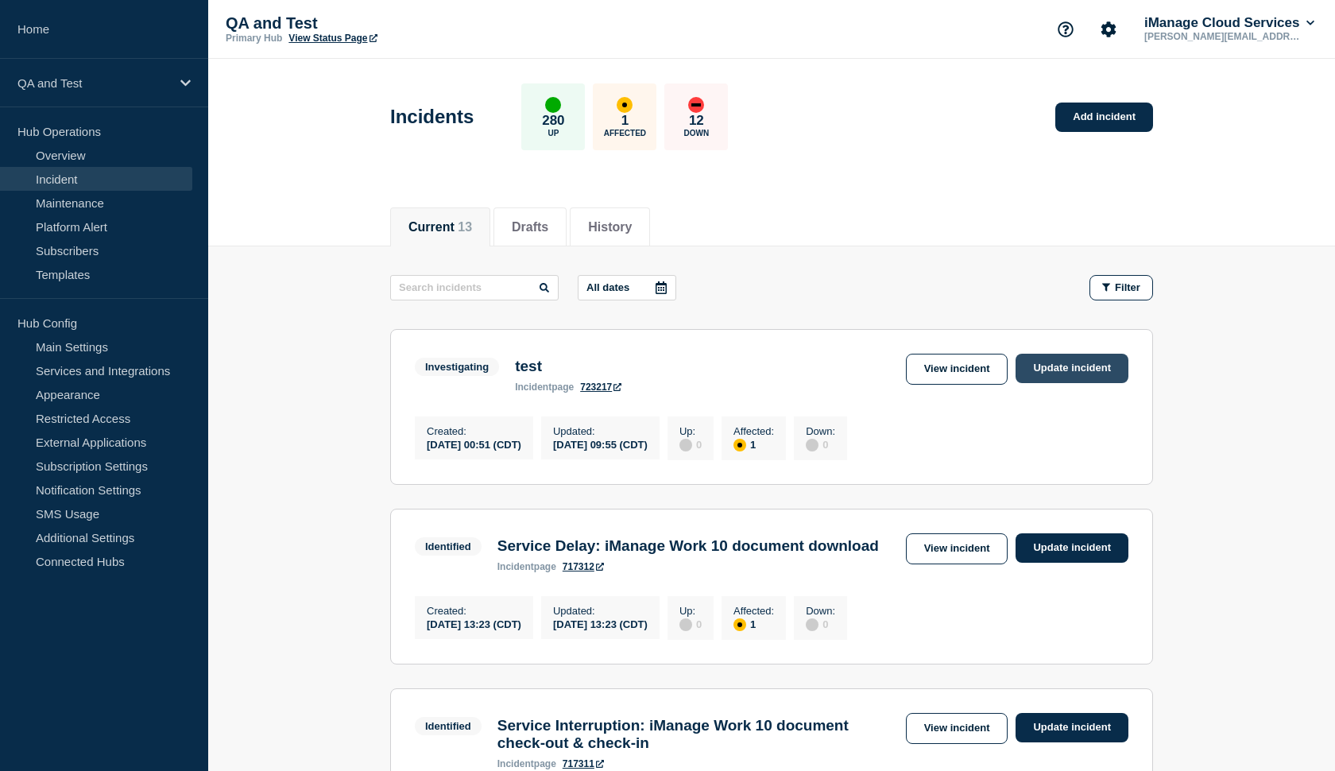
click at [1058, 368] on link "Update incident" at bounding box center [1071, 368] width 113 height 29
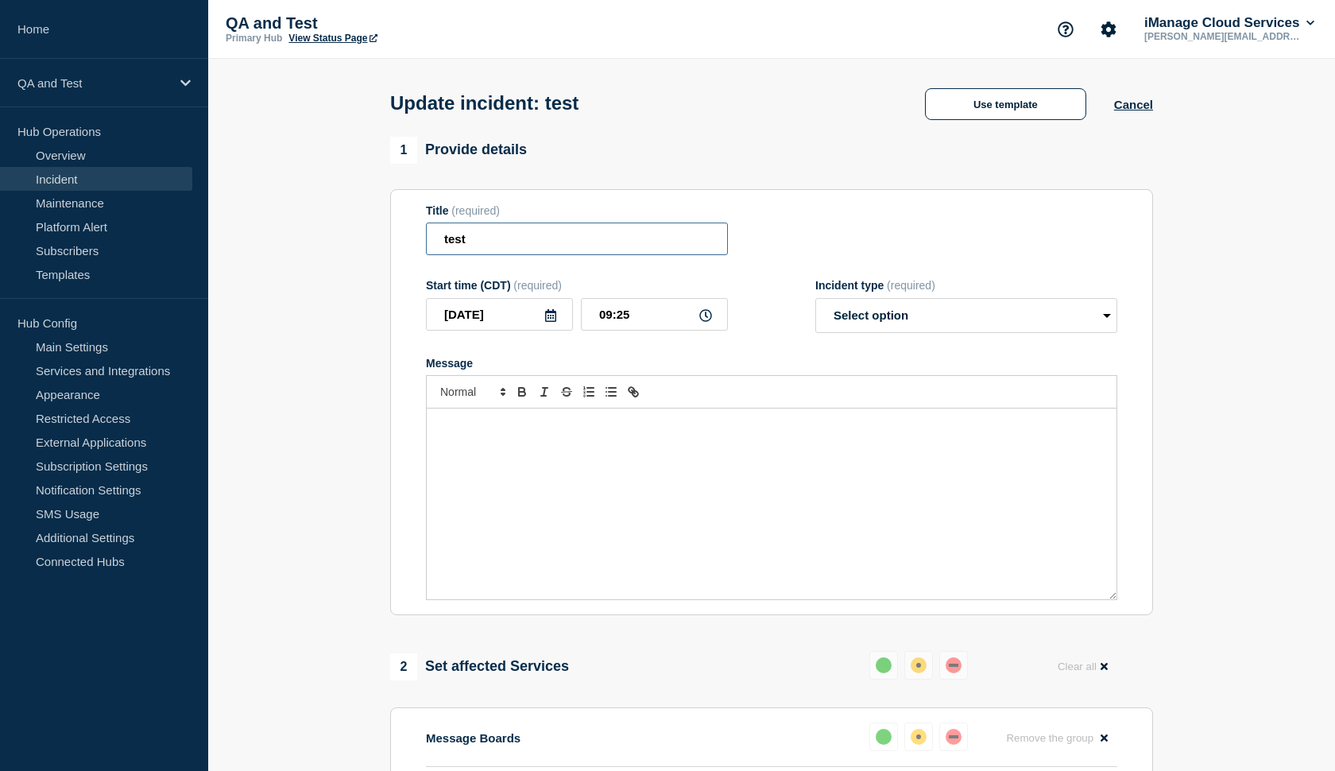
click at [593, 248] on input "test" at bounding box center [577, 238] width 302 height 33
type input "test2"
click at [493, 475] on div "Message" at bounding box center [772, 503] width 690 height 191
select select "monitoring"
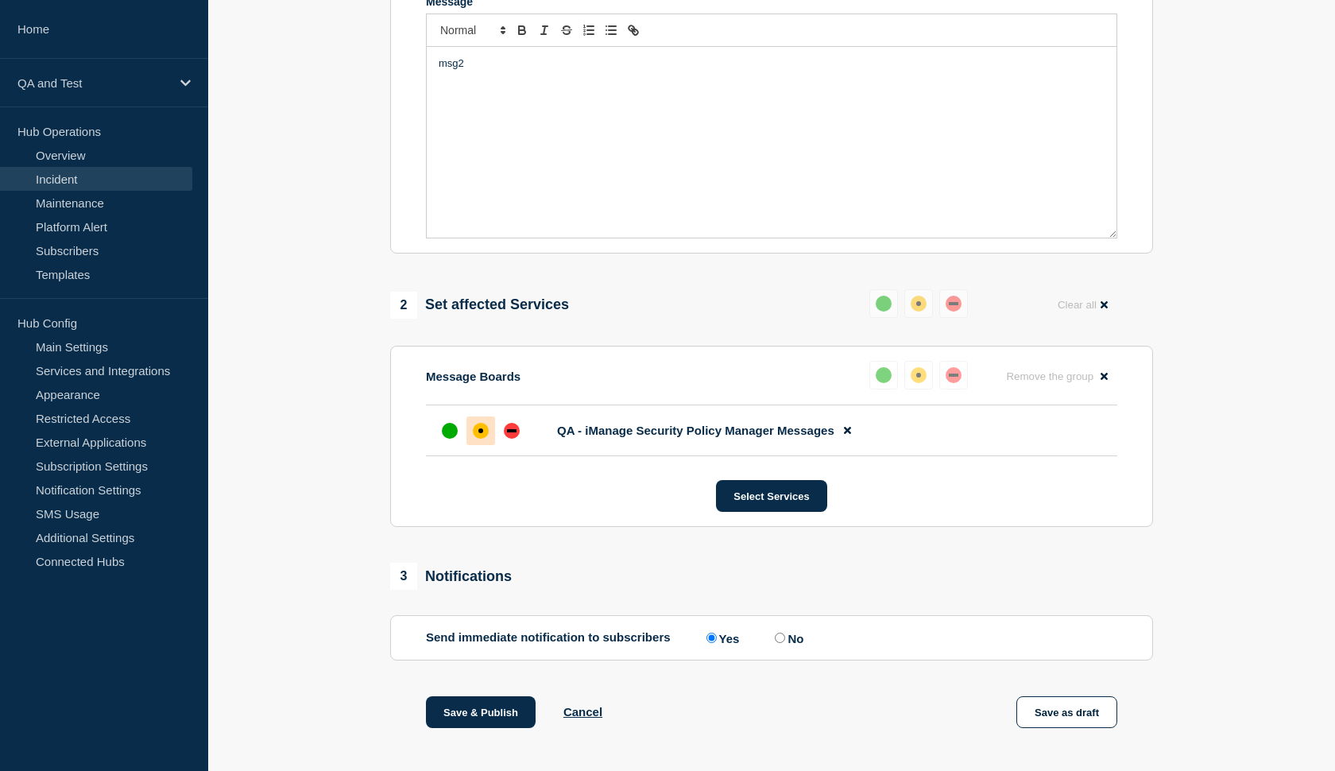
scroll to position [403, 0]
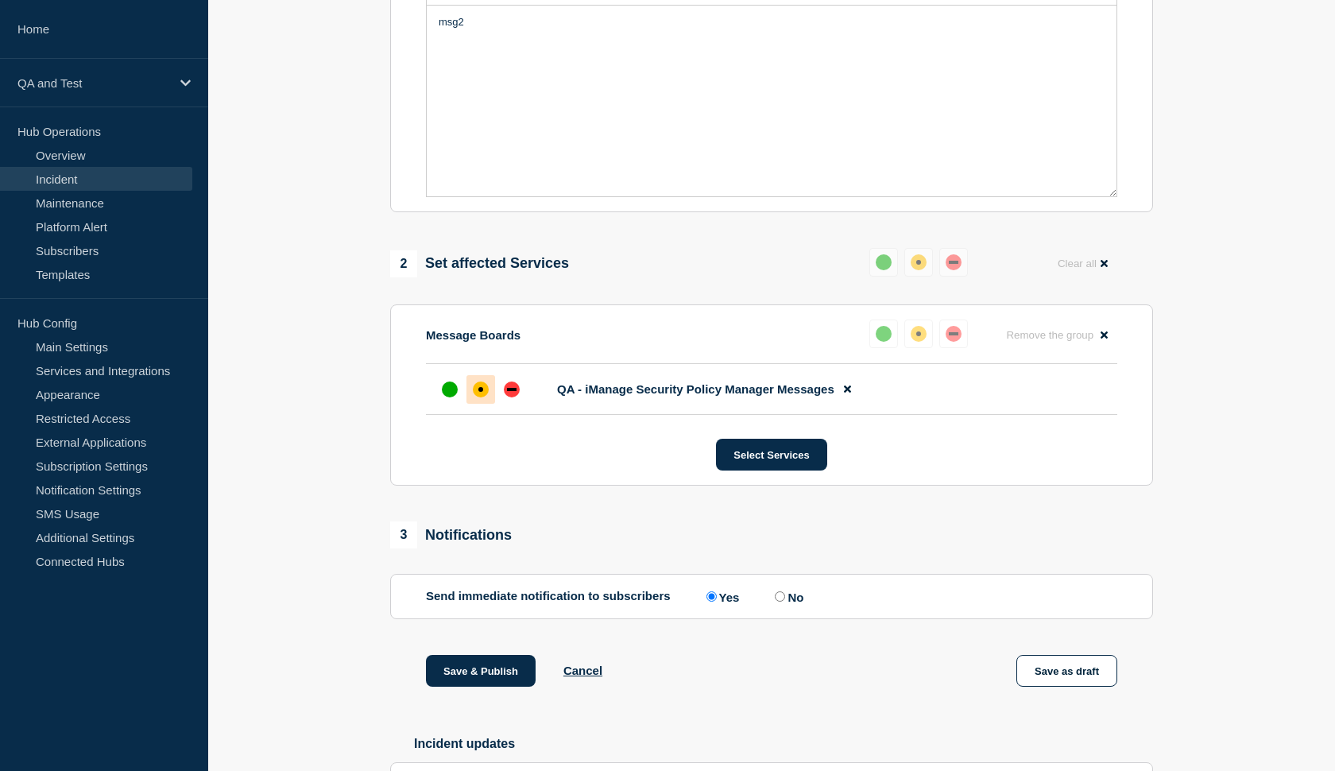
click at [775, 601] on input "No" at bounding box center [780, 596] width 10 height 10
radio input "true"
radio input "false"
click at [462, 685] on button "Save & Publish" at bounding box center [481, 671] width 110 height 32
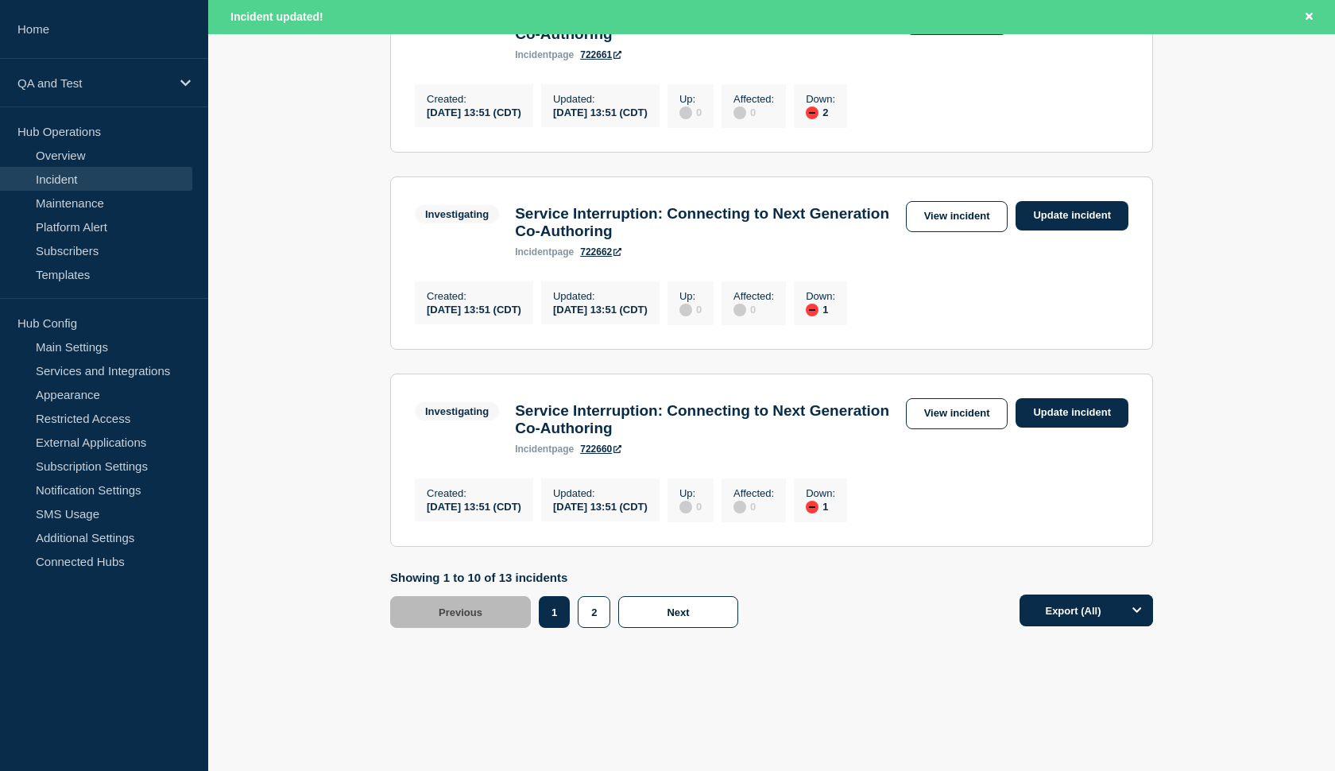
scroll to position [1884, 0]
click at [584, 617] on button "2" at bounding box center [594, 612] width 33 height 32
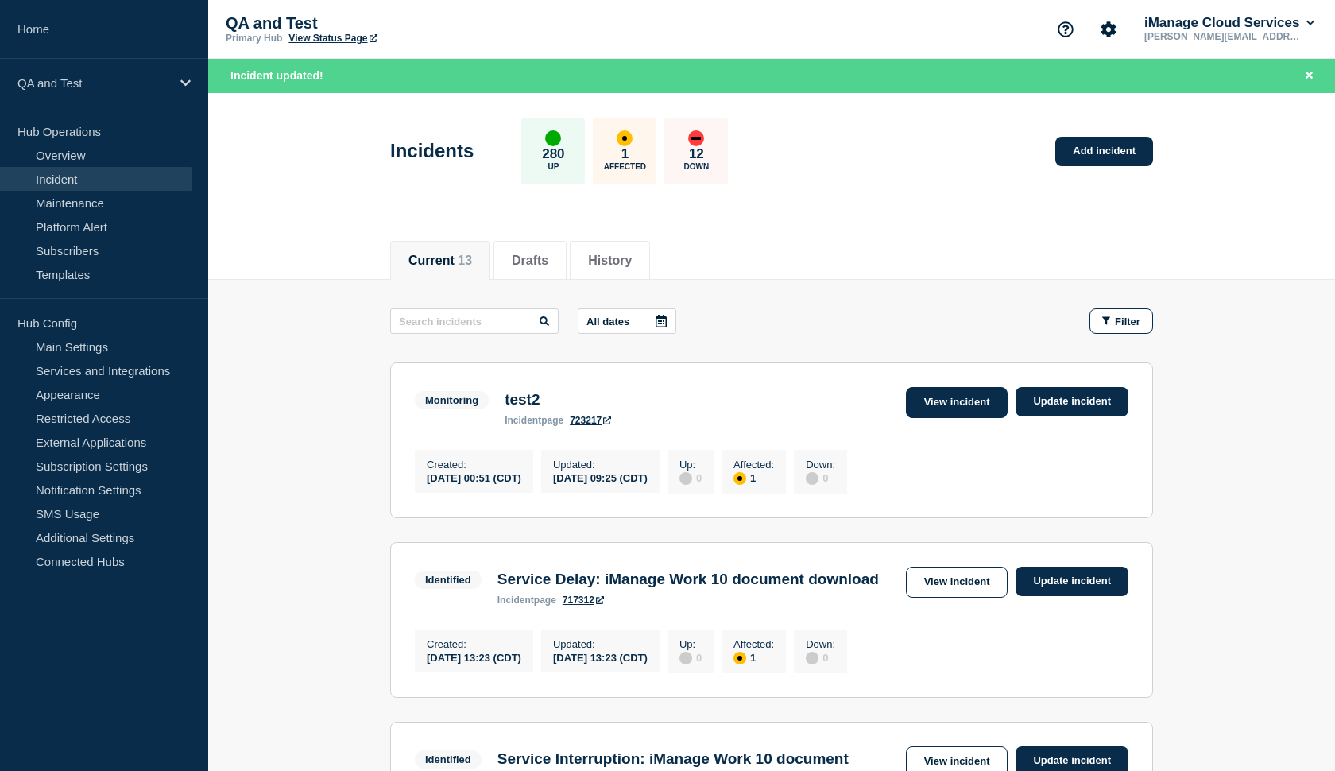
click at [957, 398] on link "View incident" at bounding box center [957, 402] width 102 height 31
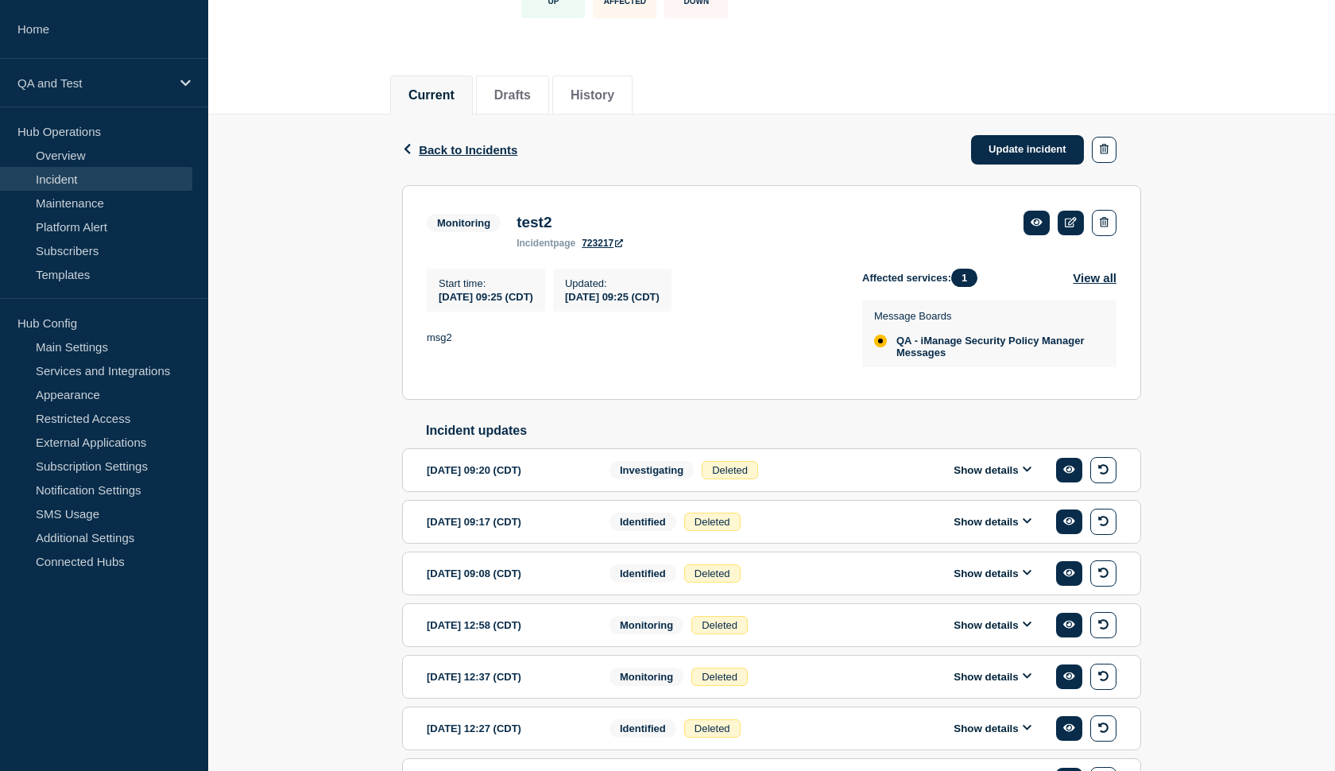
scroll to position [134, 0]
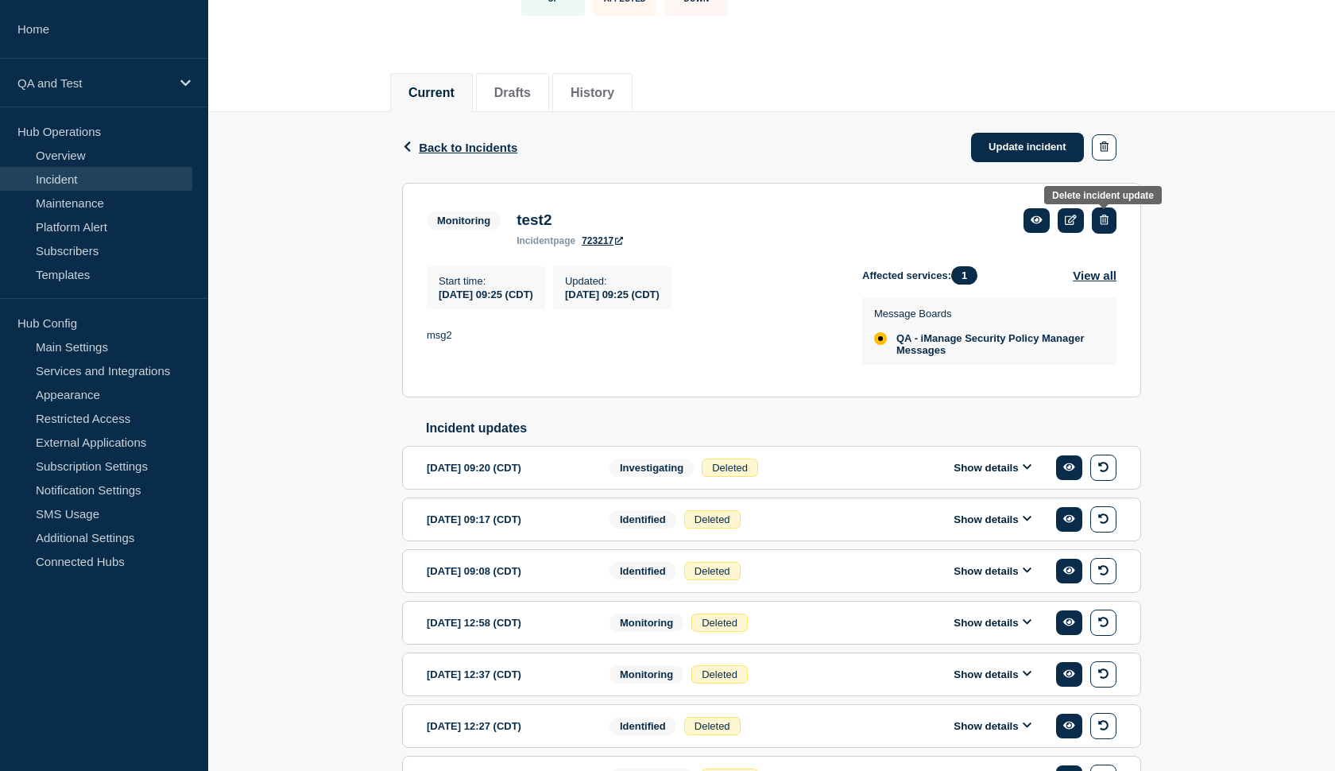
click at [1108, 221] on icon "button" at bounding box center [1104, 220] width 9 height 10
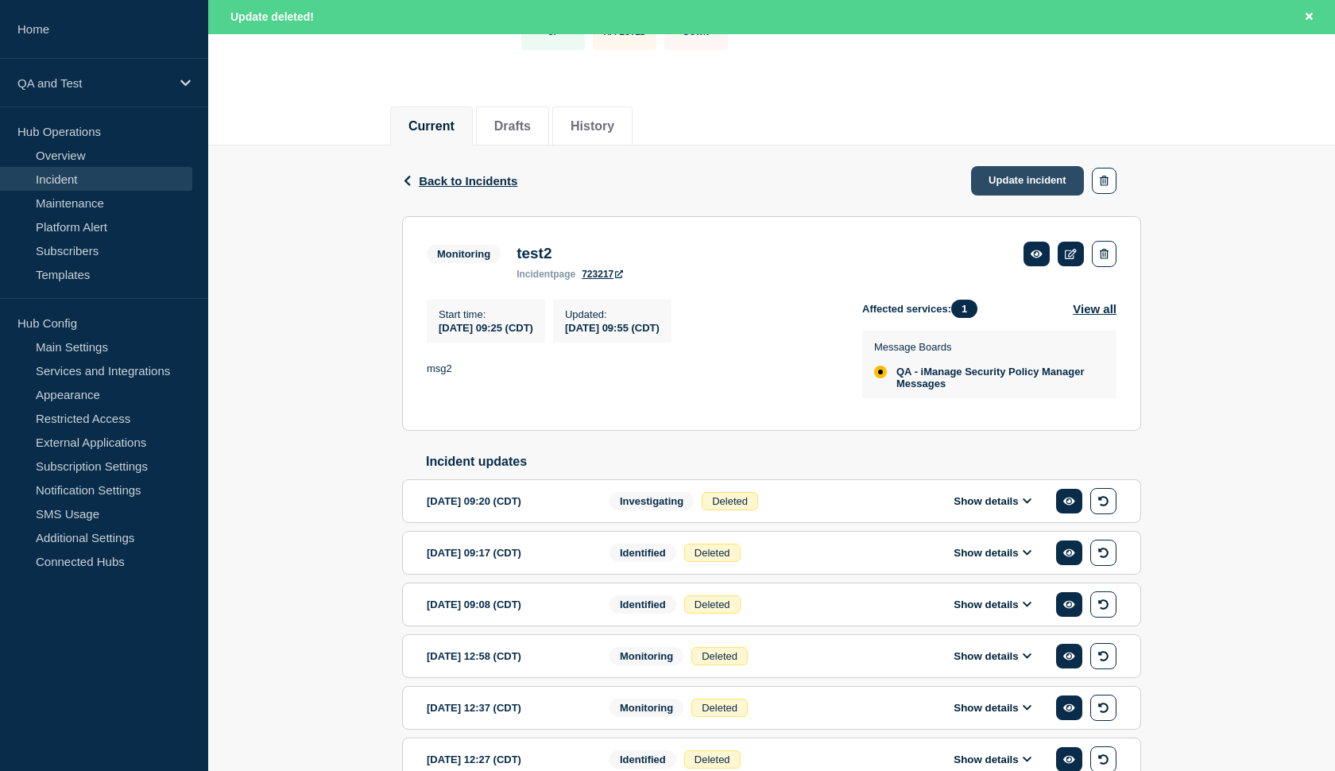
click at [994, 185] on link "Update incident" at bounding box center [1027, 180] width 113 height 29
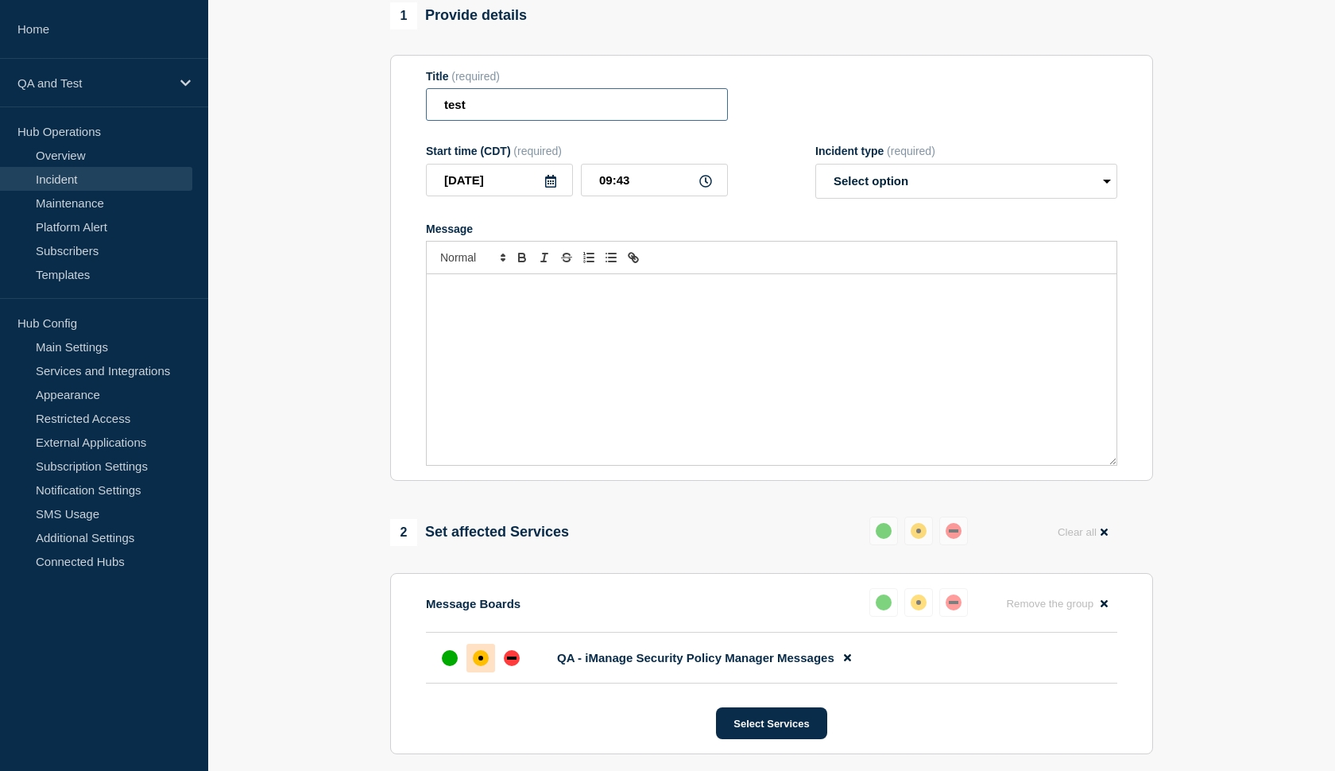
click at [528, 121] on input "test" at bounding box center [577, 104] width 302 height 33
type input "test2"
select select "monitoring"
click at [577, 336] on div "Message" at bounding box center [772, 369] width 690 height 191
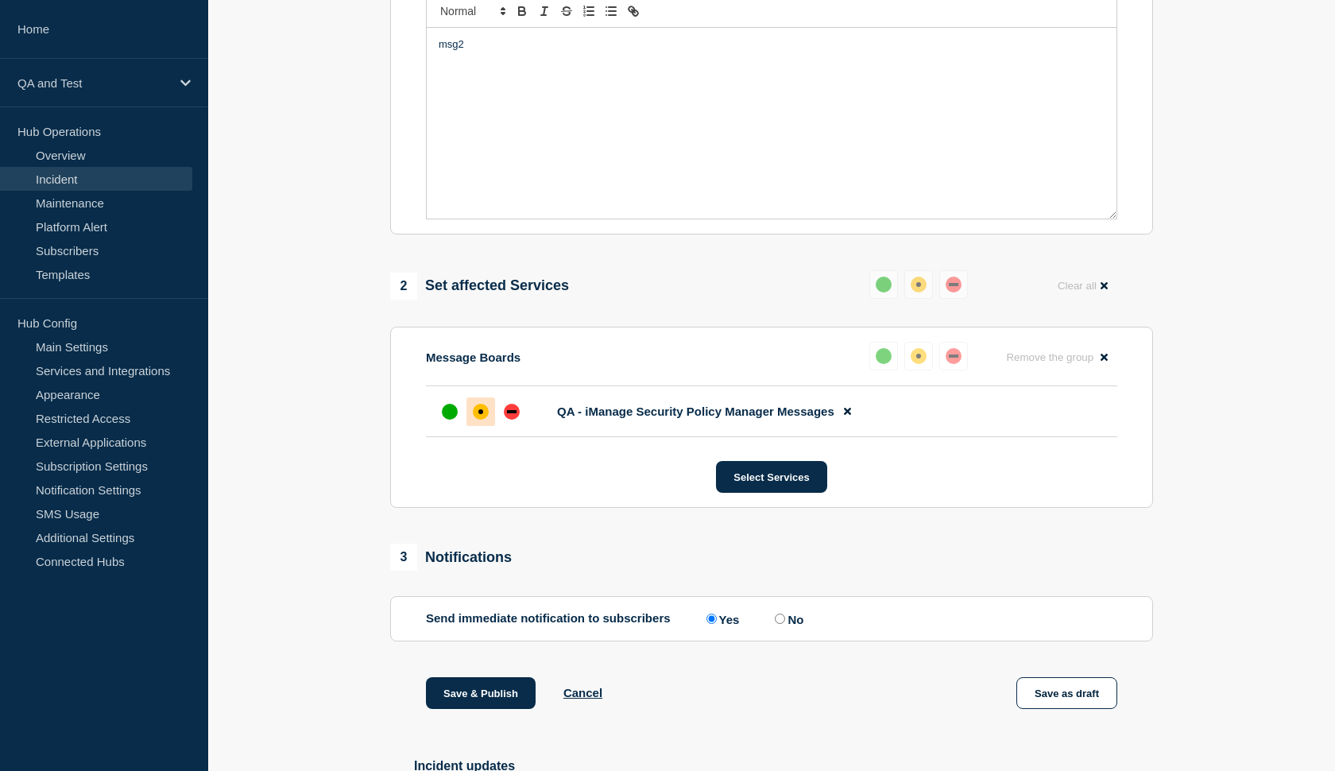
scroll to position [524, 0]
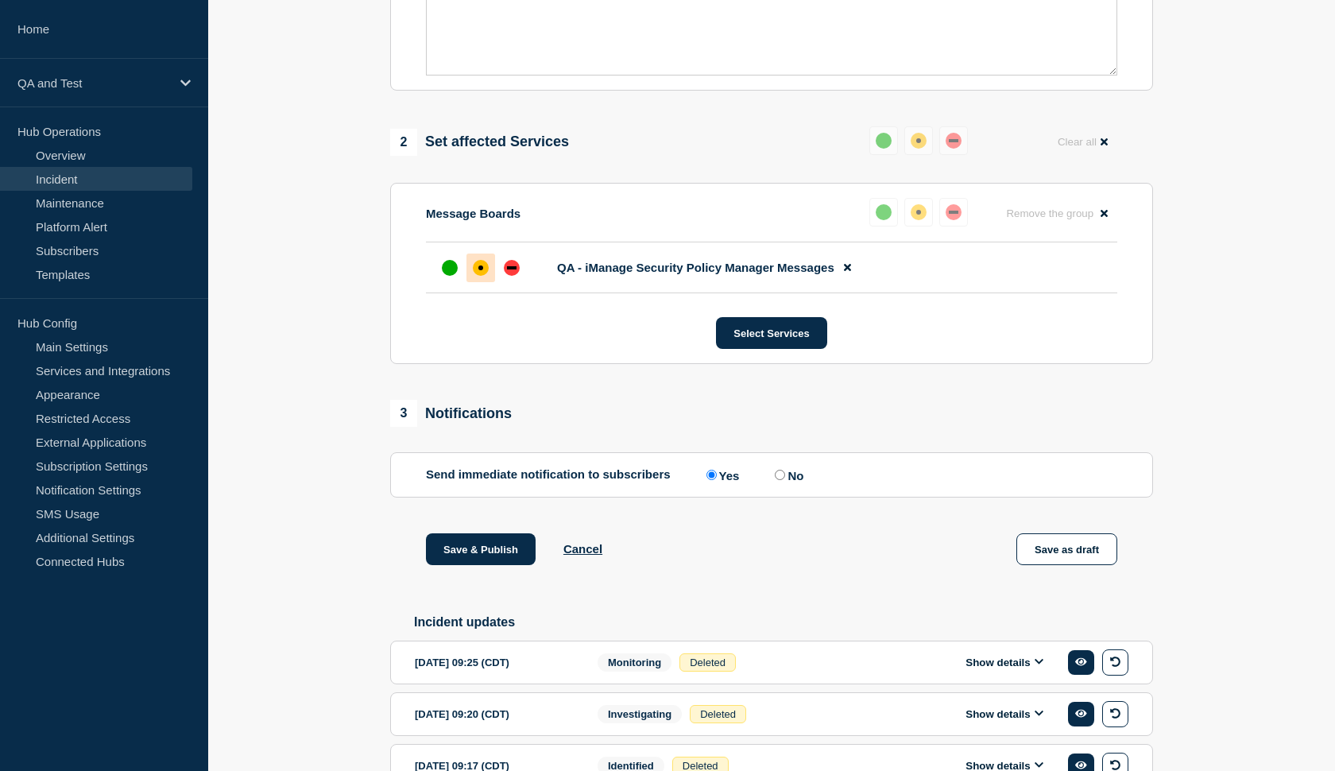
click at [775, 480] on input "No" at bounding box center [780, 475] width 10 height 10
radio input "true"
radio input "false"
click at [435, 565] on button "Save & Publish" at bounding box center [481, 549] width 110 height 32
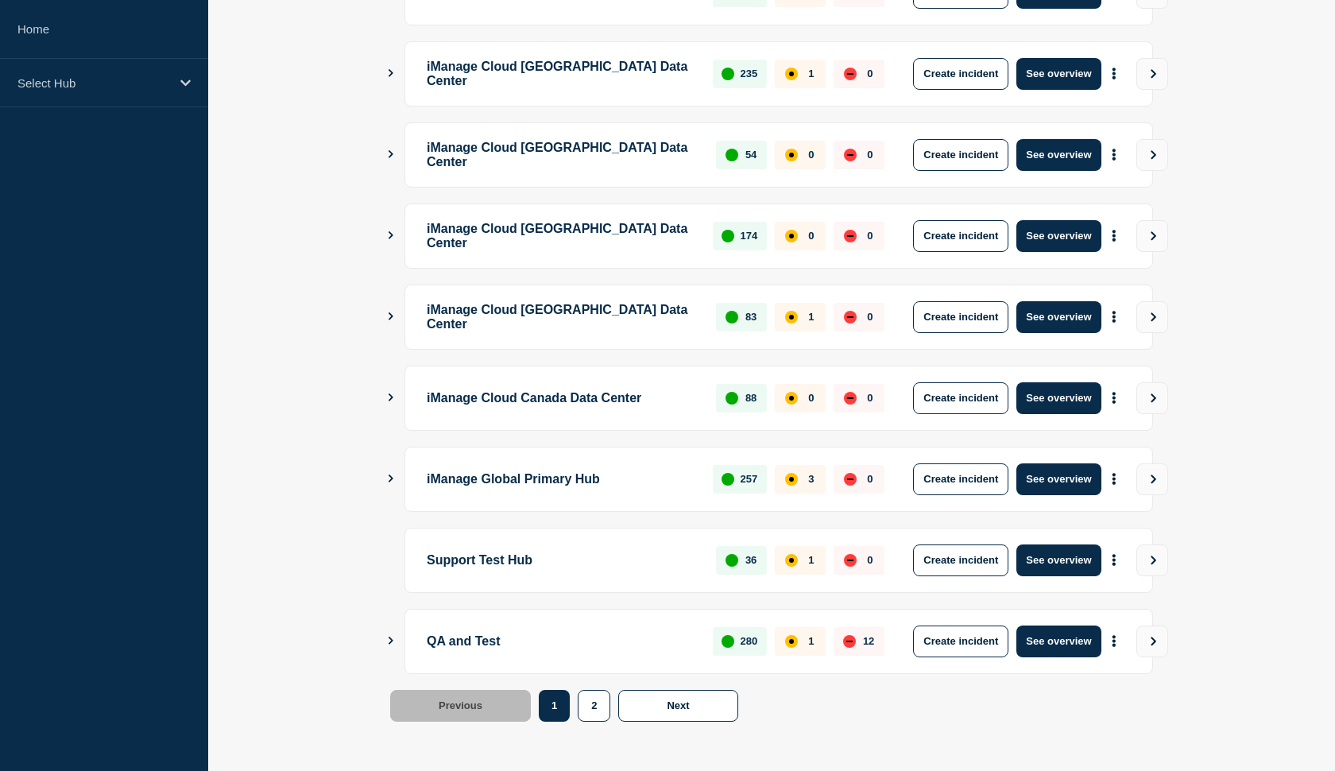
scroll to position [356, 0]
click at [1057, 559] on button "See overview" at bounding box center [1058, 560] width 84 height 32
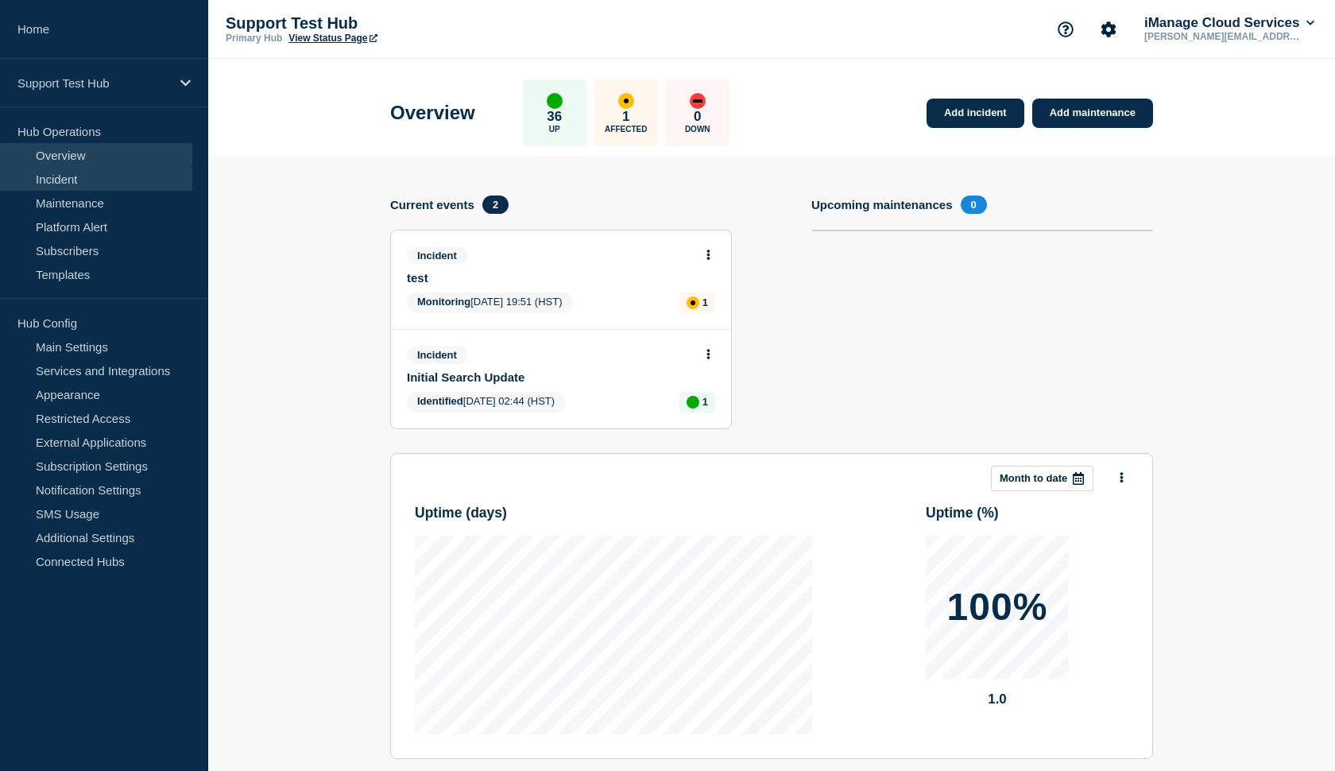
click at [52, 168] on link "Incident" at bounding box center [96, 179] width 192 height 24
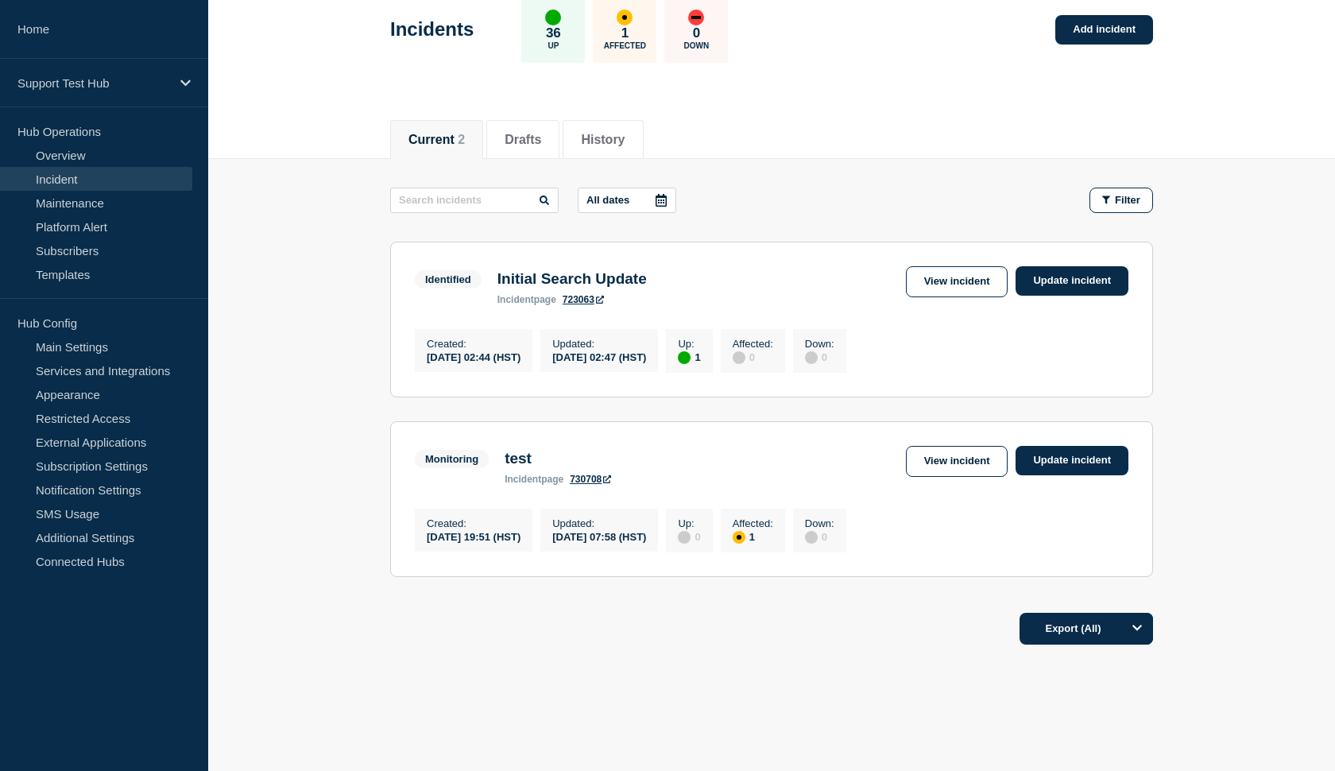
scroll to position [88, 0]
click at [947, 460] on link "View incident" at bounding box center [957, 460] width 102 height 31
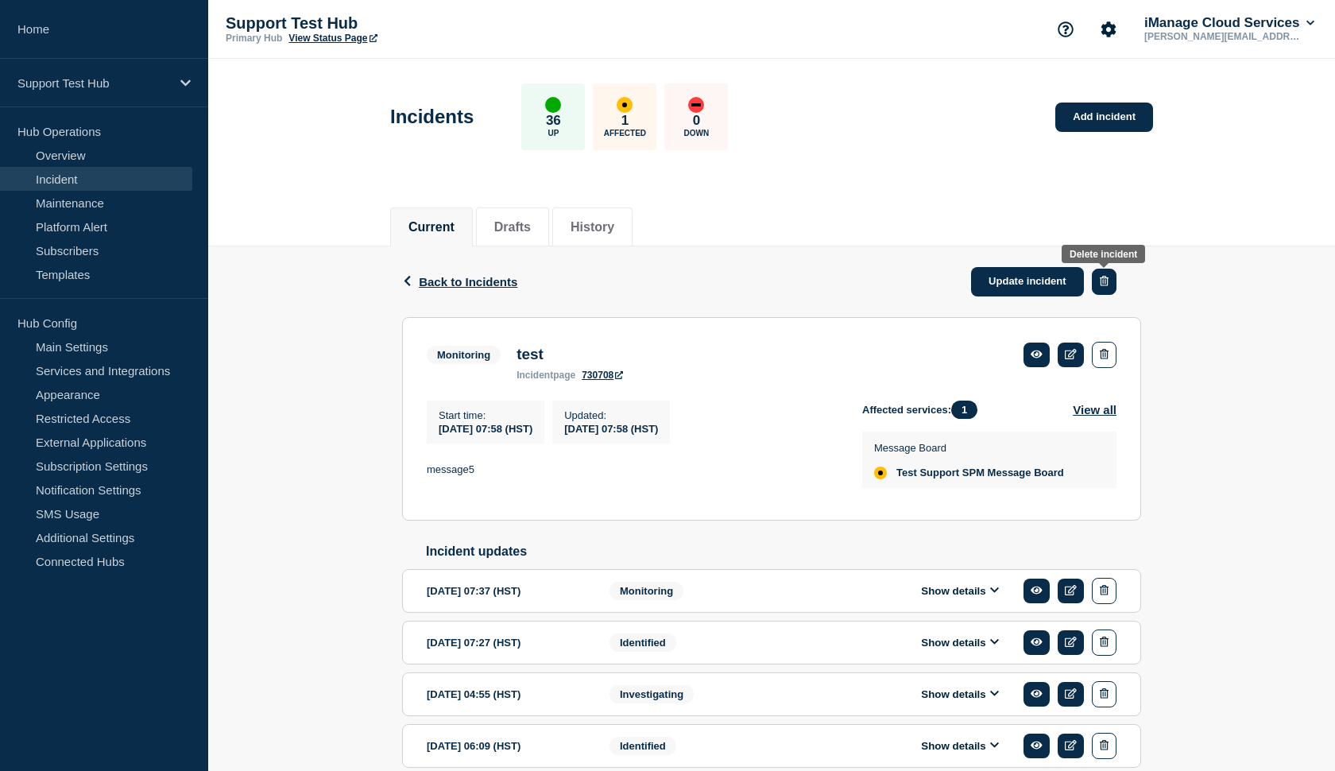
click at [1106, 282] on icon "button" at bounding box center [1104, 281] width 9 height 10
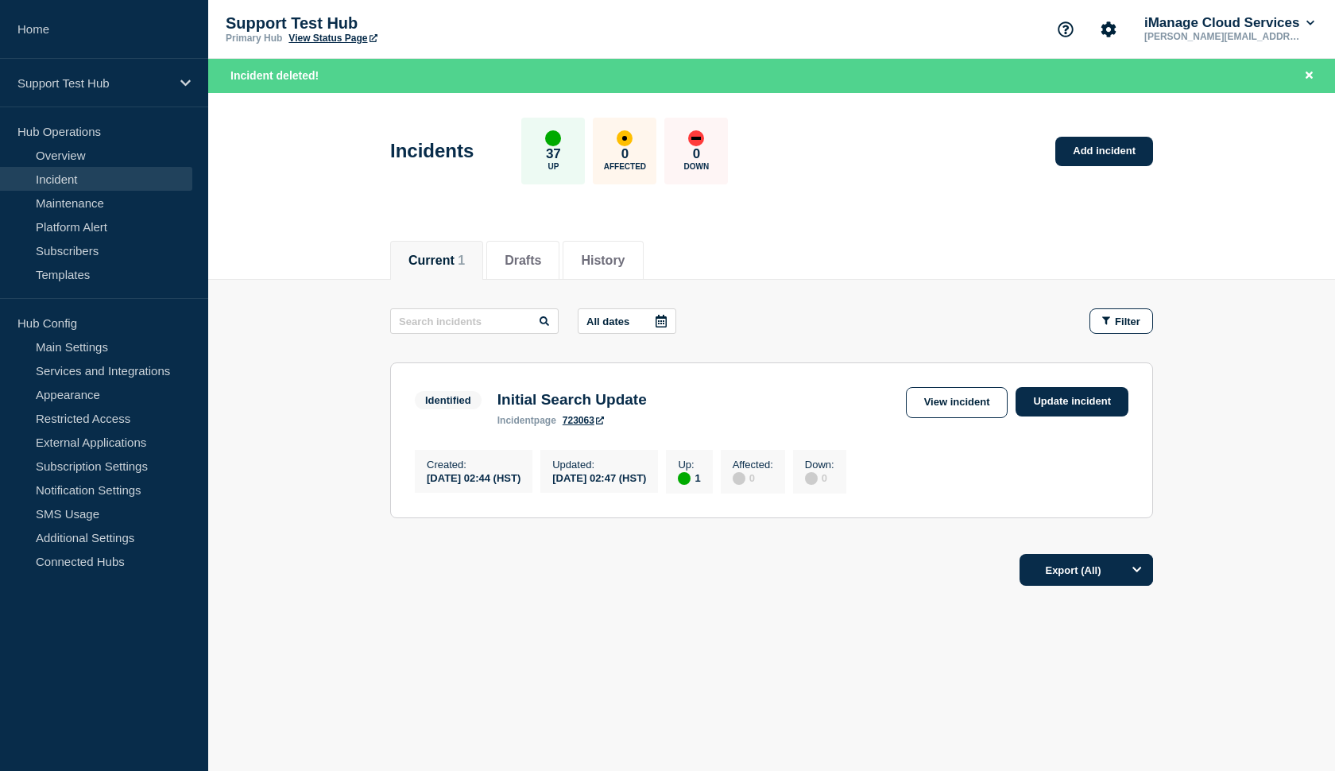
click at [76, 180] on link "Incident" at bounding box center [96, 179] width 192 height 24
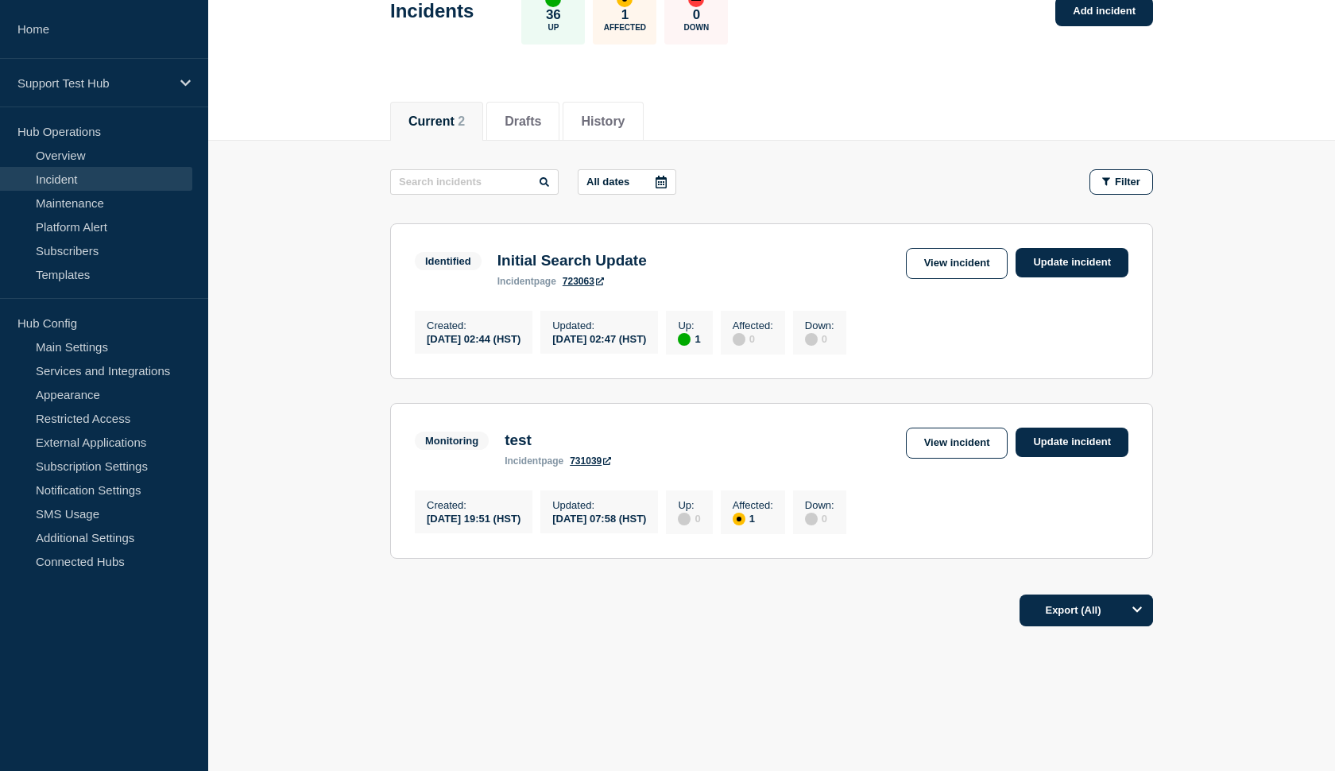
scroll to position [123, 0]
click at [966, 433] on link "View incident" at bounding box center [957, 442] width 102 height 31
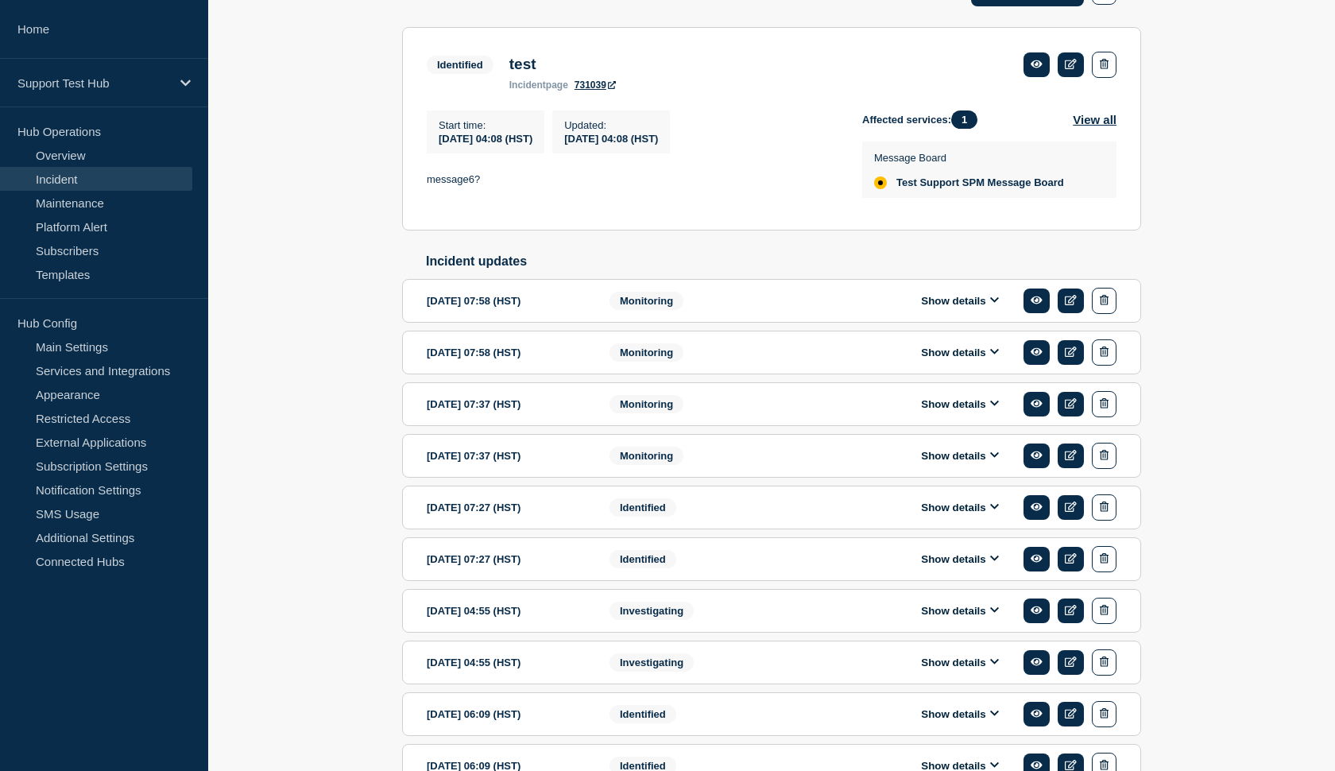
scroll to position [288, 0]
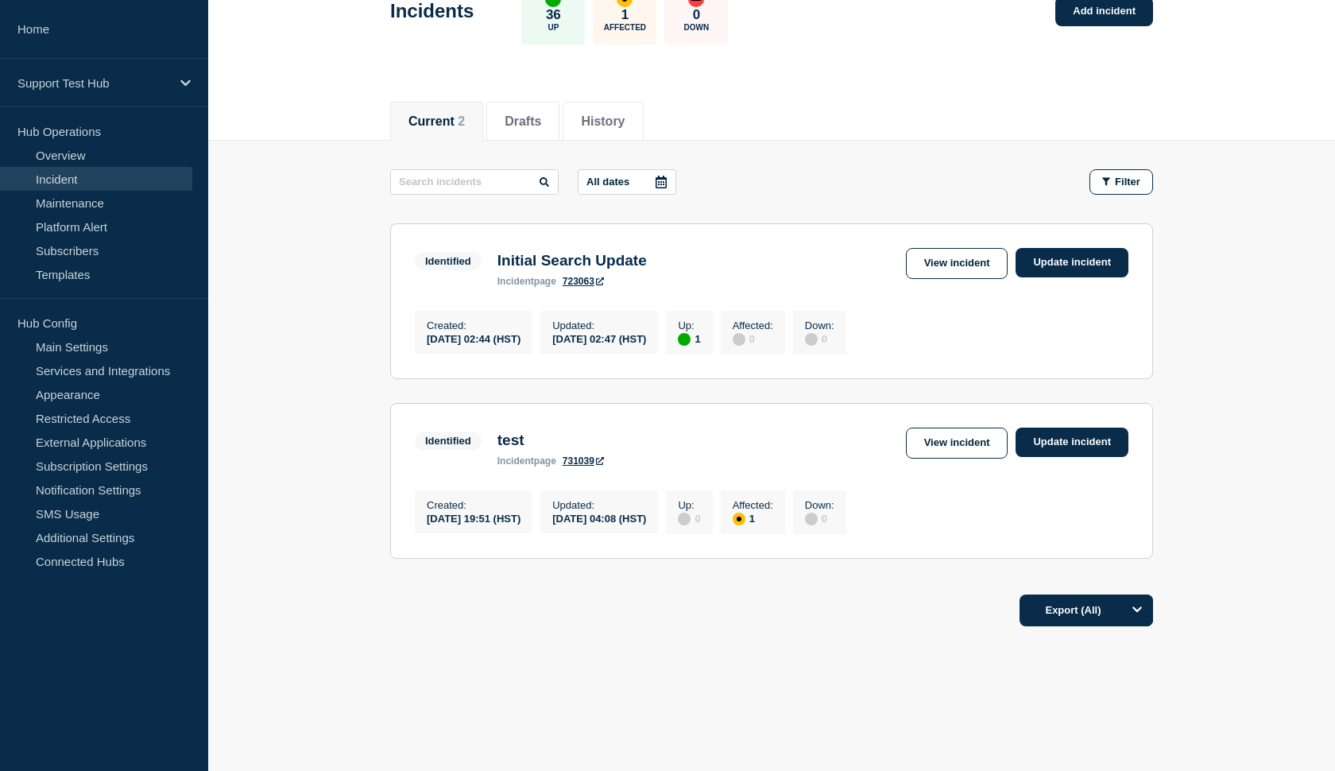
scroll to position [123, 0]
click at [946, 429] on link "View incident" at bounding box center [957, 442] width 102 height 31
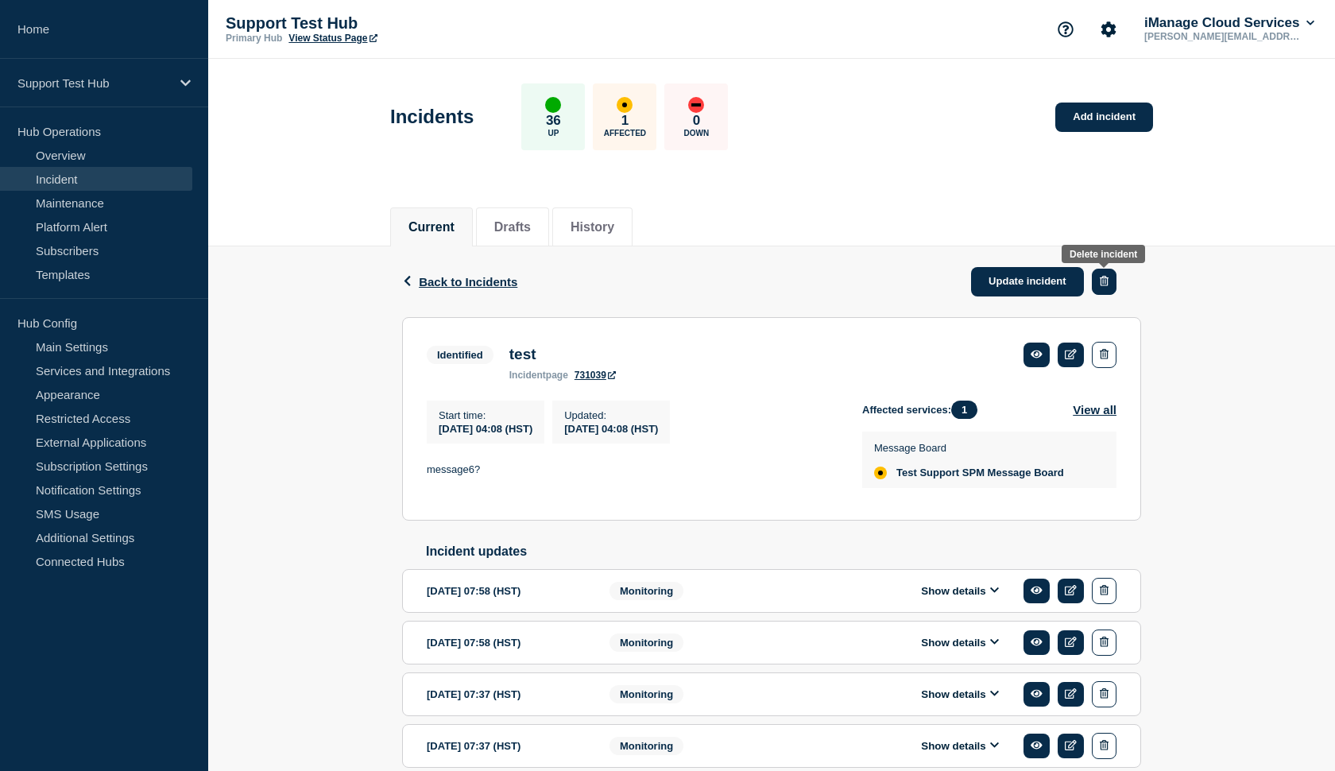
click at [1108, 285] on button "button" at bounding box center [1104, 282] width 25 height 26
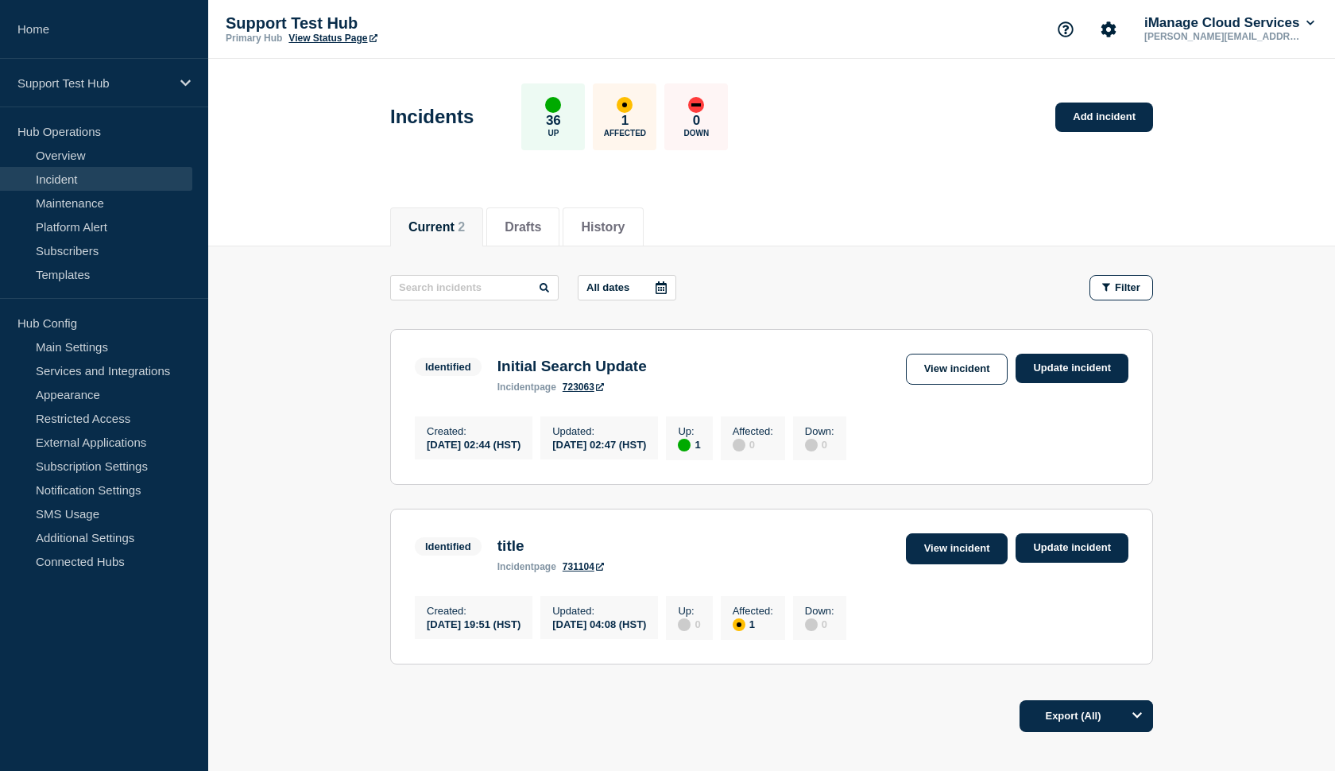
click at [953, 558] on link "View incident" at bounding box center [957, 548] width 102 height 31
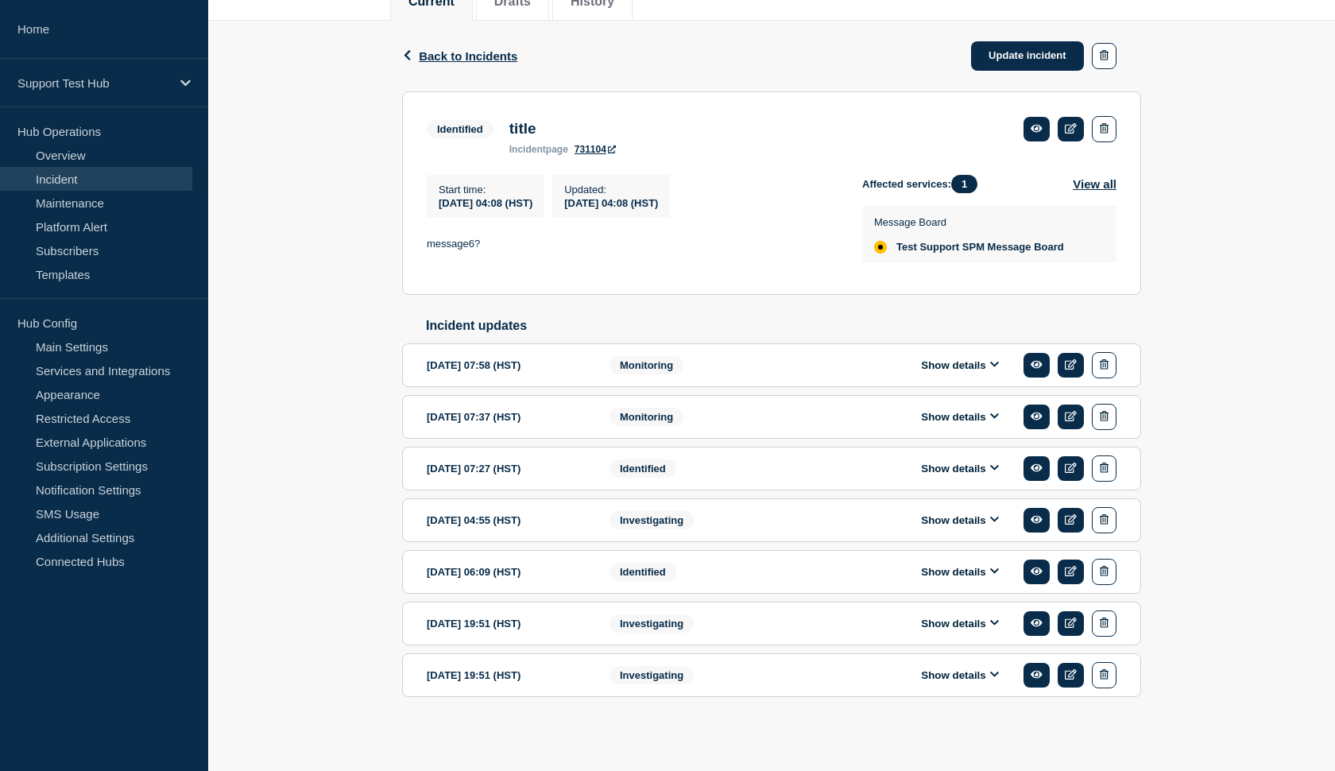
scroll to position [259, 0]
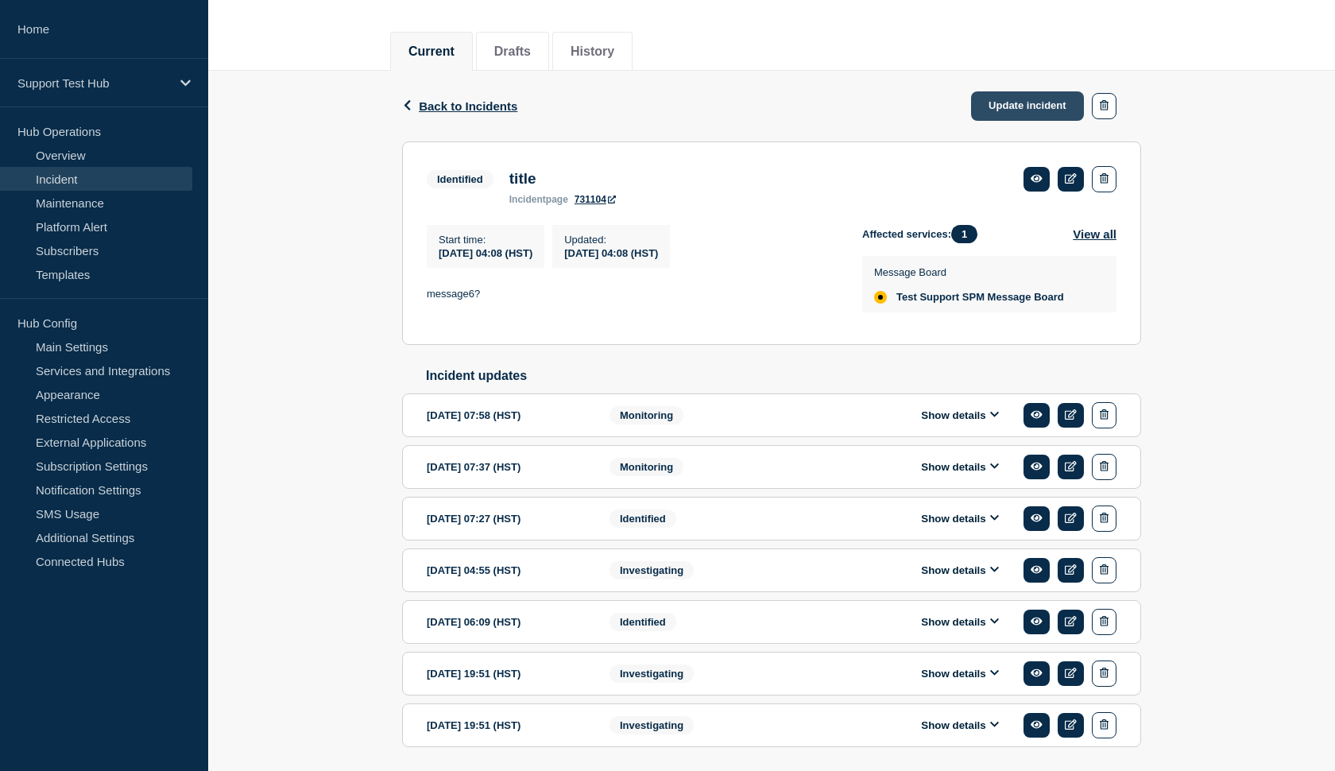
click at [1015, 109] on link "Update incident" at bounding box center [1027, 105] width 113 height 29
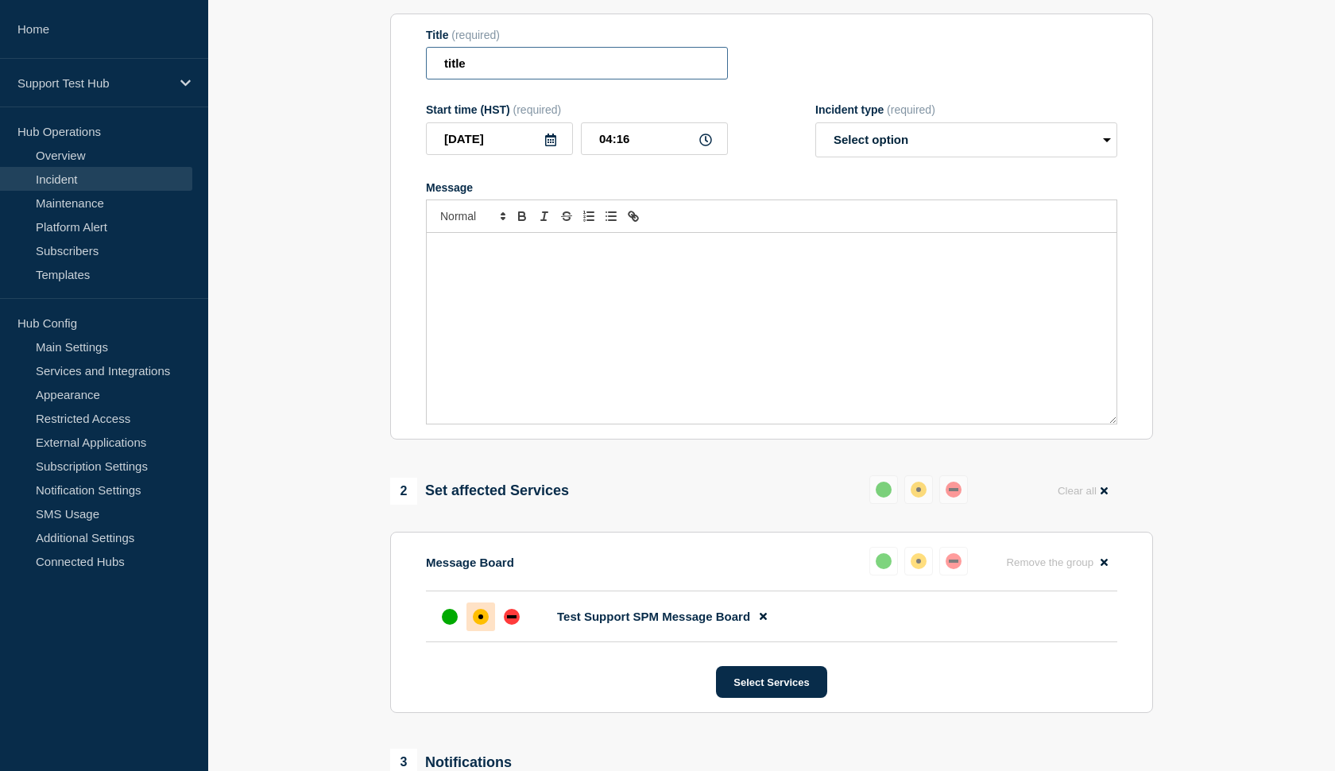
click at [644, 79] on input "title" at bounding box center [577, 63] width 302 height 33
type input "title2"
click at [576, 290] on div "Message" at bounding box center [772, 328] width 690 height 191
select select "monitoring"
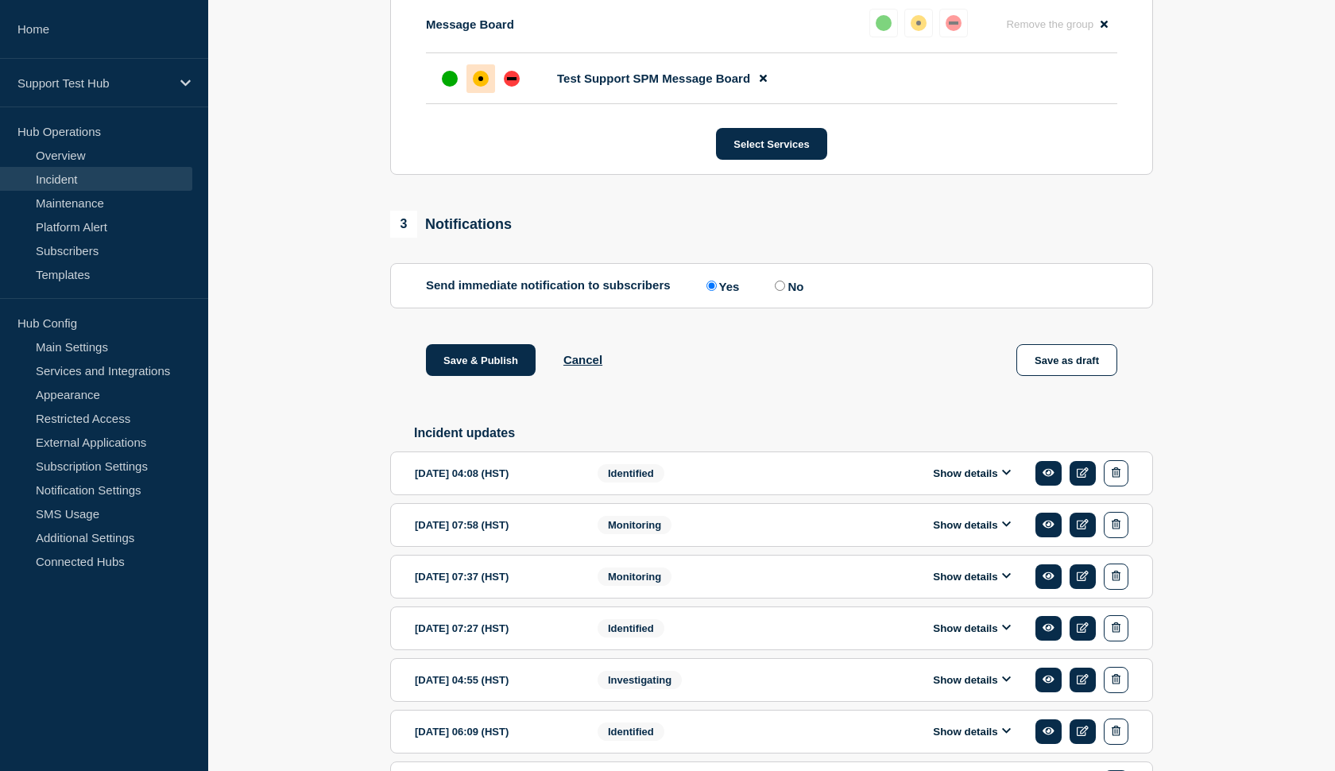
scroll to position [837, 0]
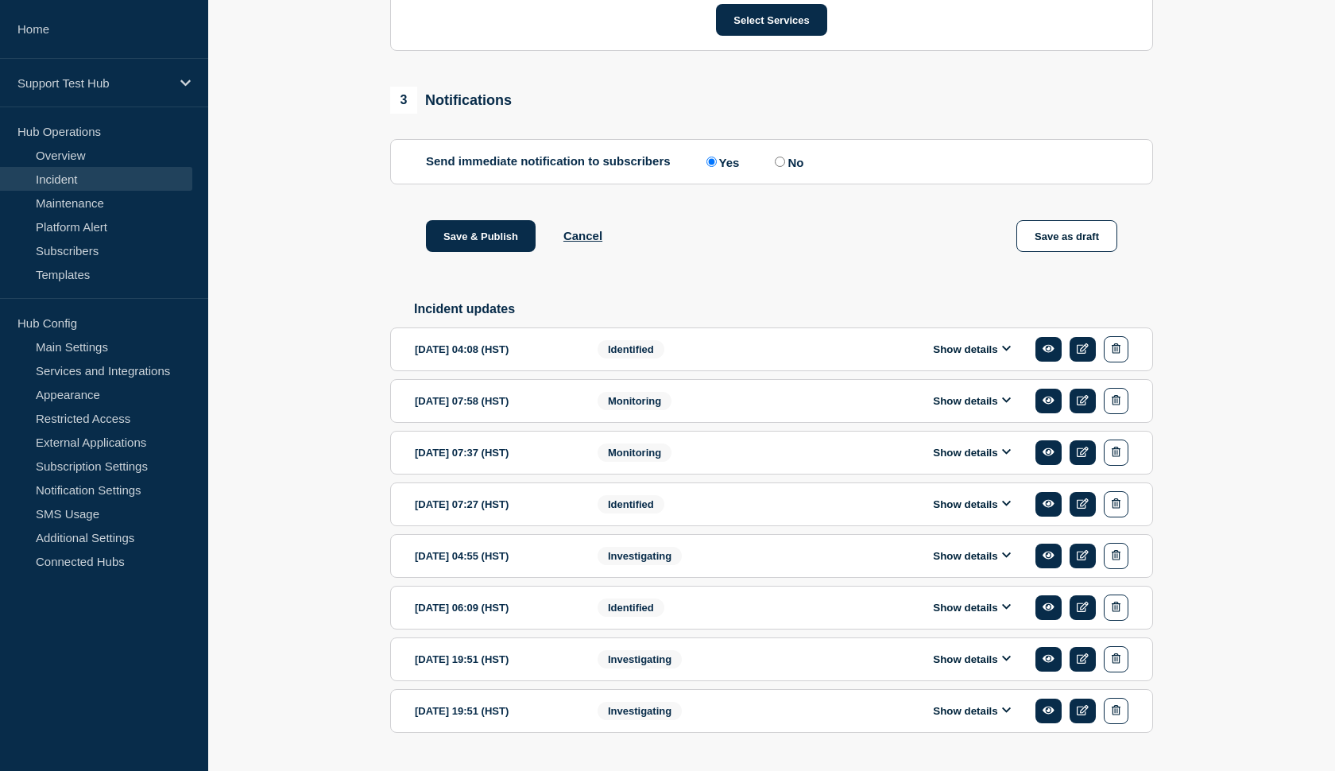
click at [775, 167] on input "No" at bounding box center [780, 162] width 10 height 10
radio input "true"
radio input "false"
click at [505, 249] on button "Save & Publish" at bounding box center [481, 236] width 110 height 32
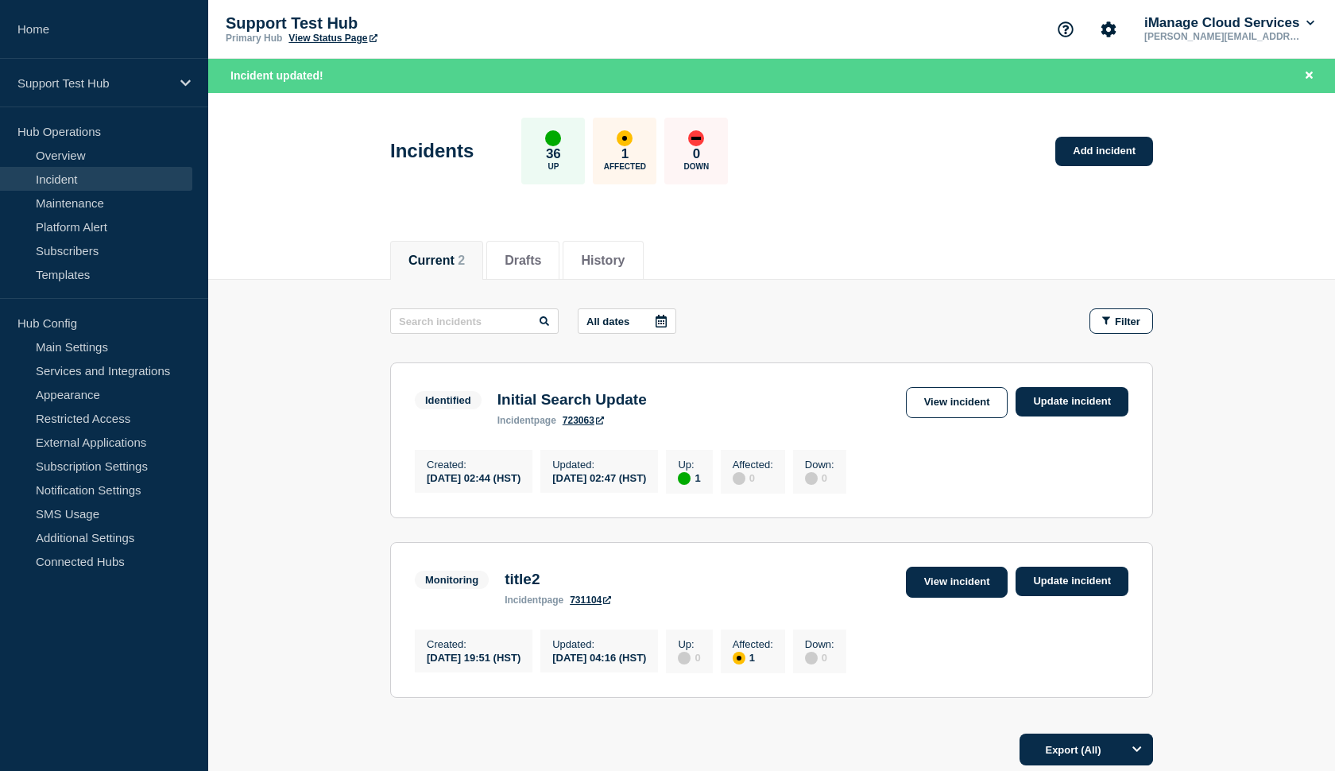
click at [936, 584] on link "View incident" at bounding box center [957, 582] width 102 height 31
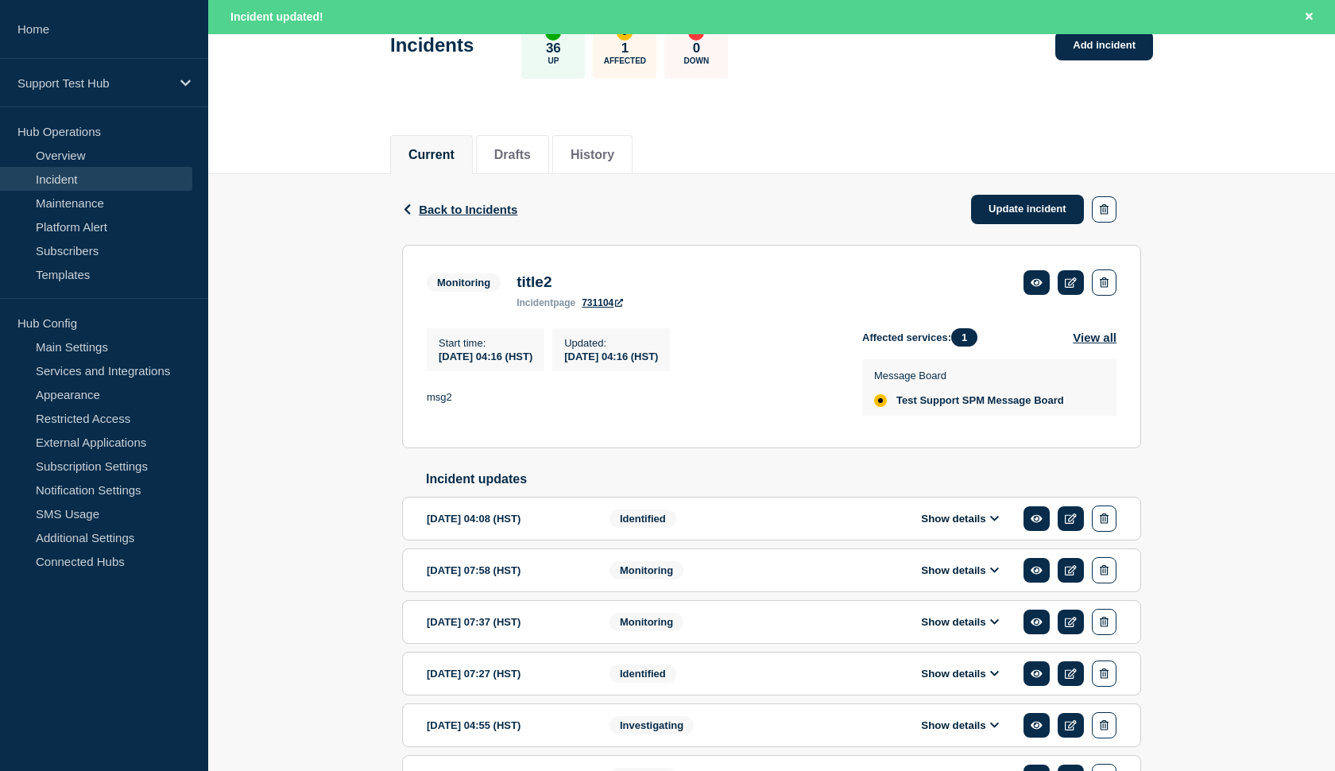
scroll to position [108, 0]
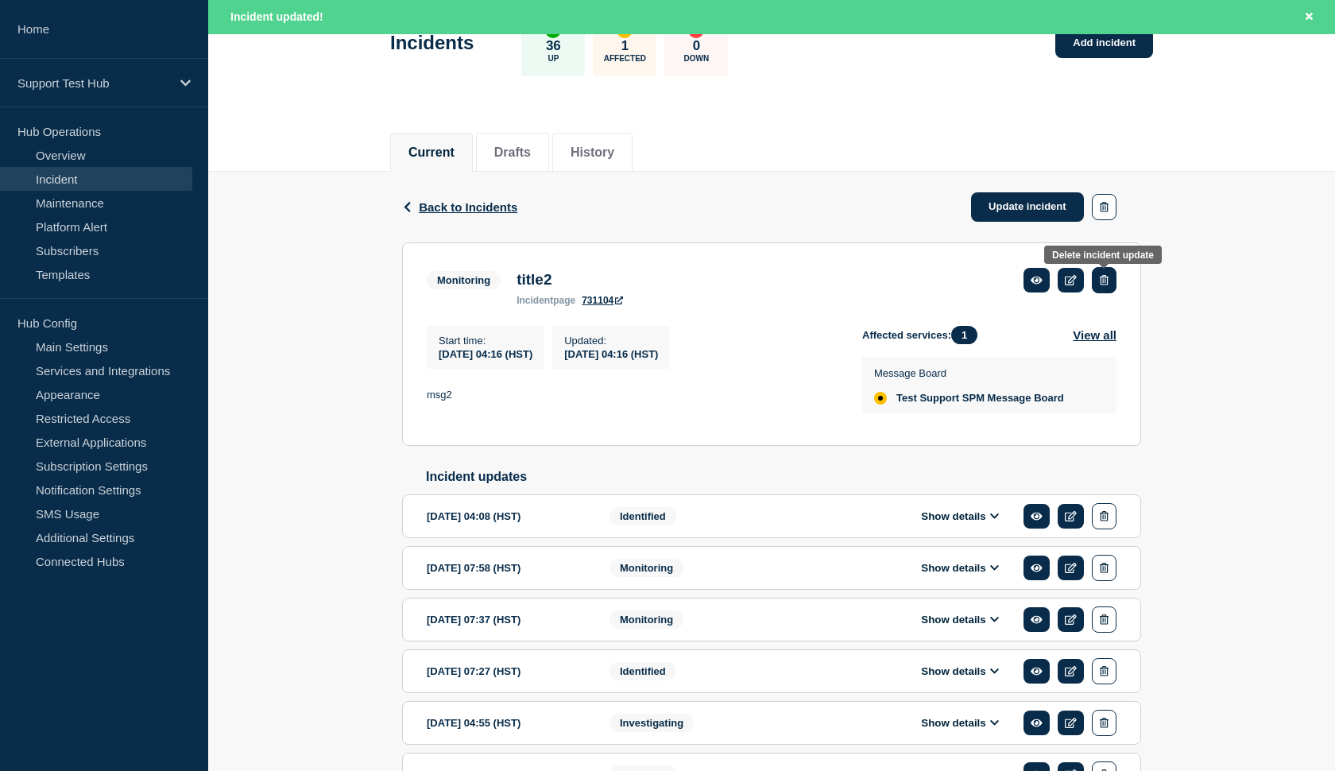
click at [1104, 285] on icon "button" at bounding box center [1104, 280] width 9 height 10
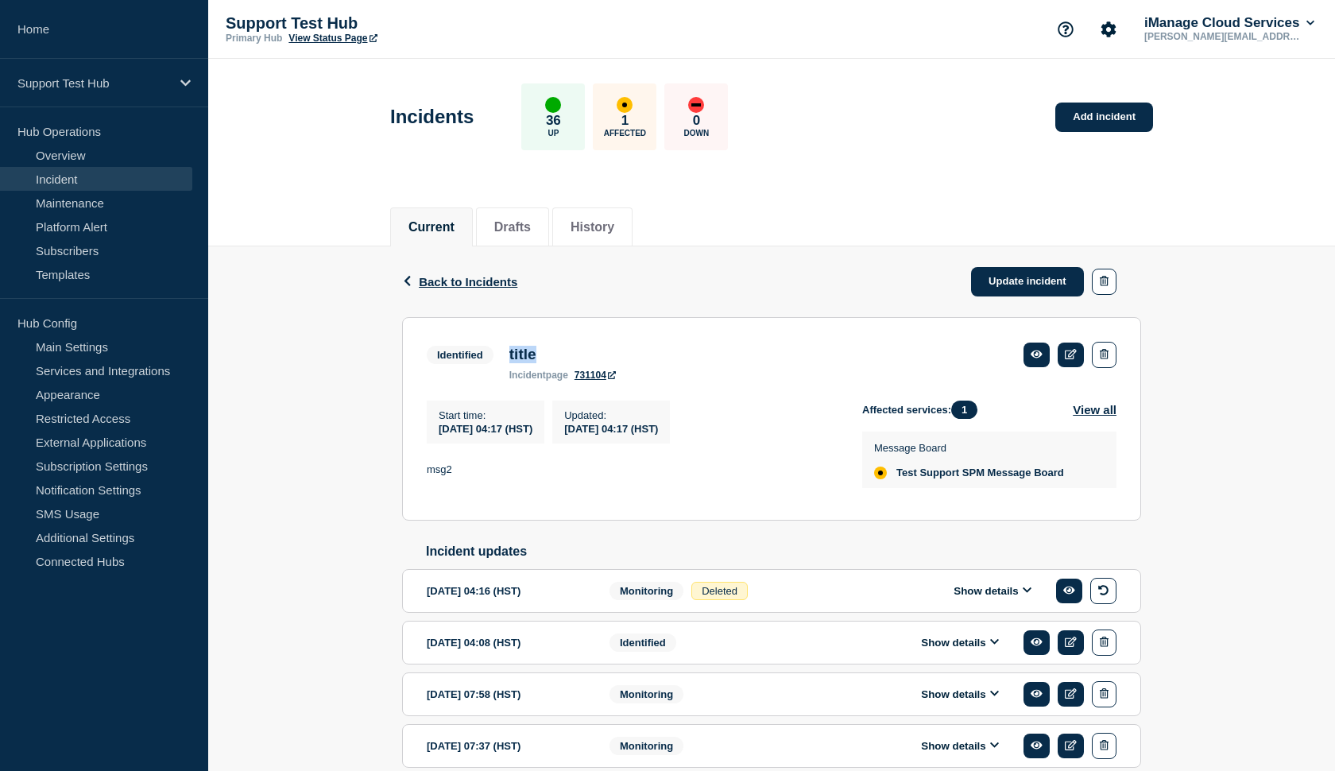
drag, startPoint x: 539, startPoint y: 358, endPoint x: 510, endPoint y: 360, distance: 28.6
click at [510, 360] on h3 "title" at bounding box center [562, 354] width 106 height 17
click at [570, 315] on div "Back Back to Incidents Update incident" at bounding box center [771, 281] width 739 height 71
click at [1111, 358] on button "button" at bounding box center [1104, 355] width 25 height 26
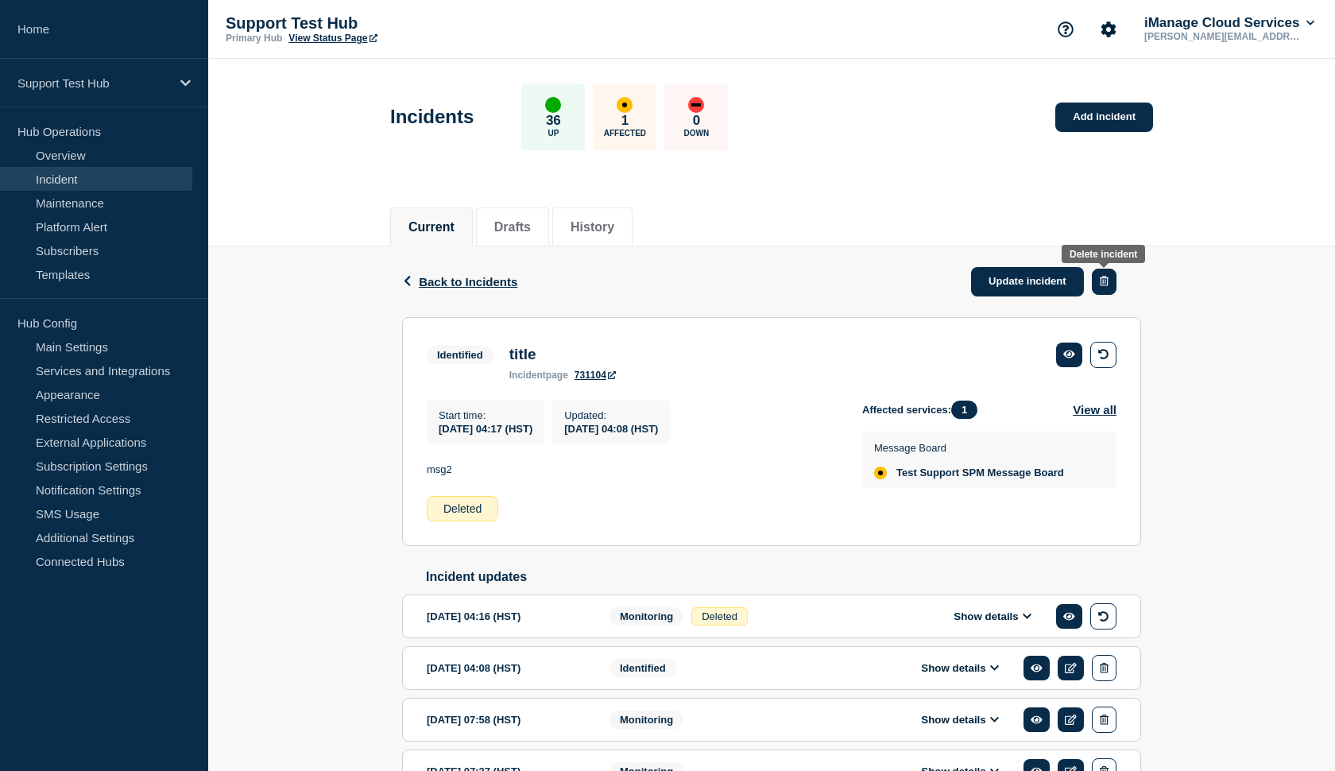
click at [1099, 275] on button "button" at bounding box center [1104, 282] width 25 height 26
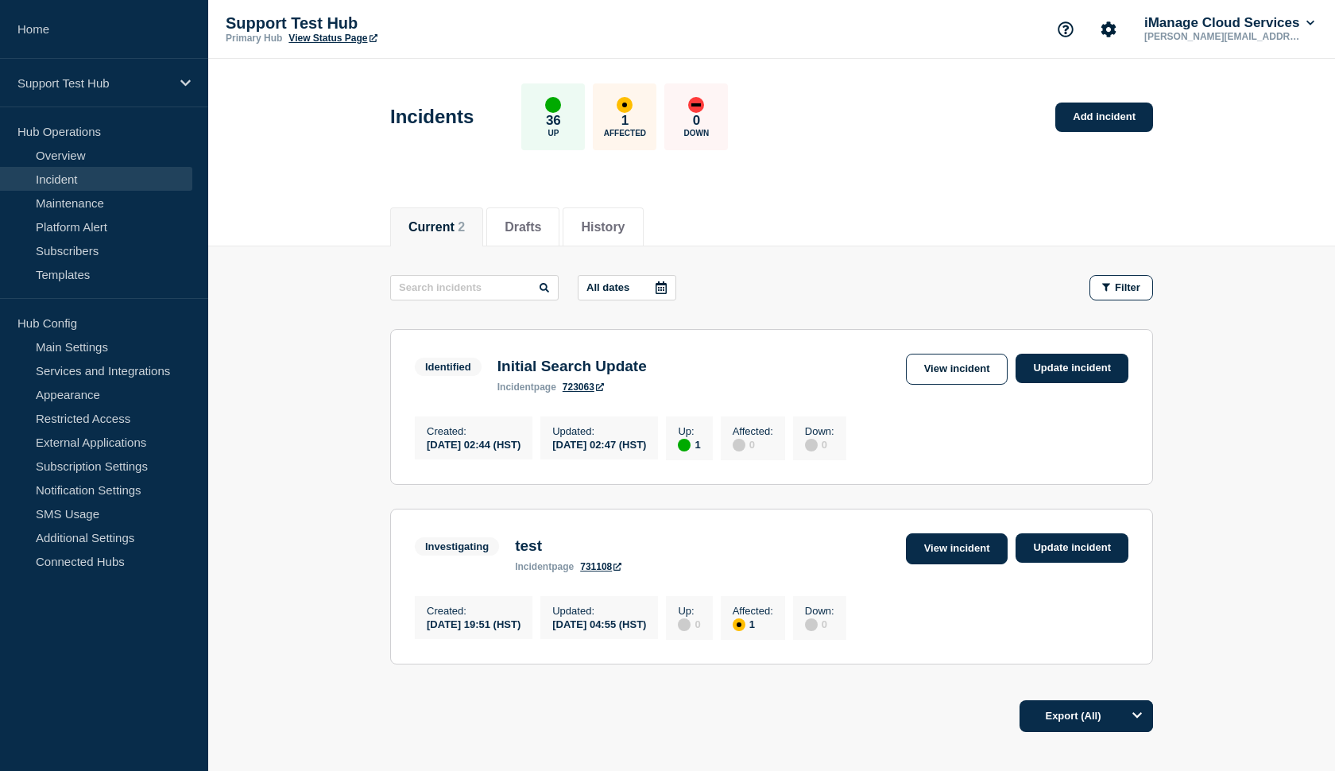
click at [942, 553] on link "View incident" at bounding box center [957, 548] width 102 height 31
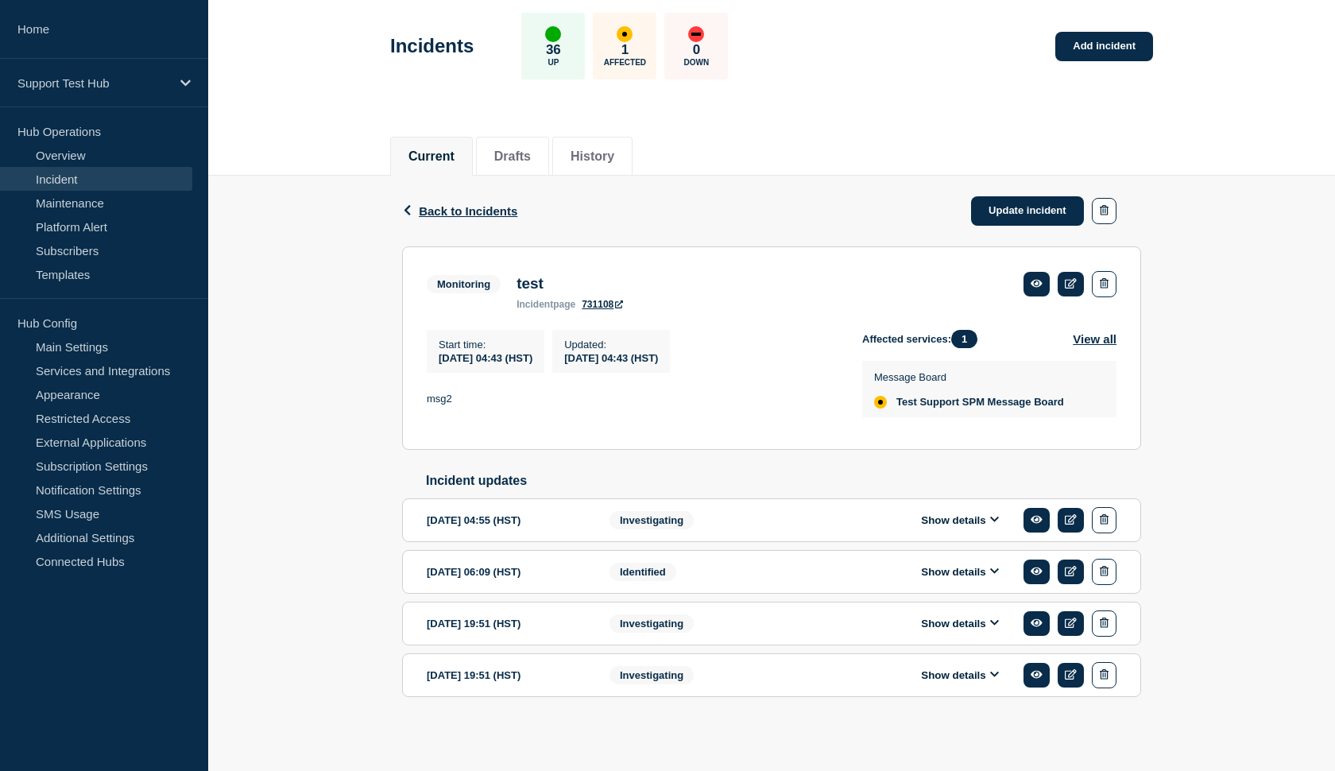
scroll to position [97, 0]
